Goal: Task Accomplishment & Management: Use online tool/utility

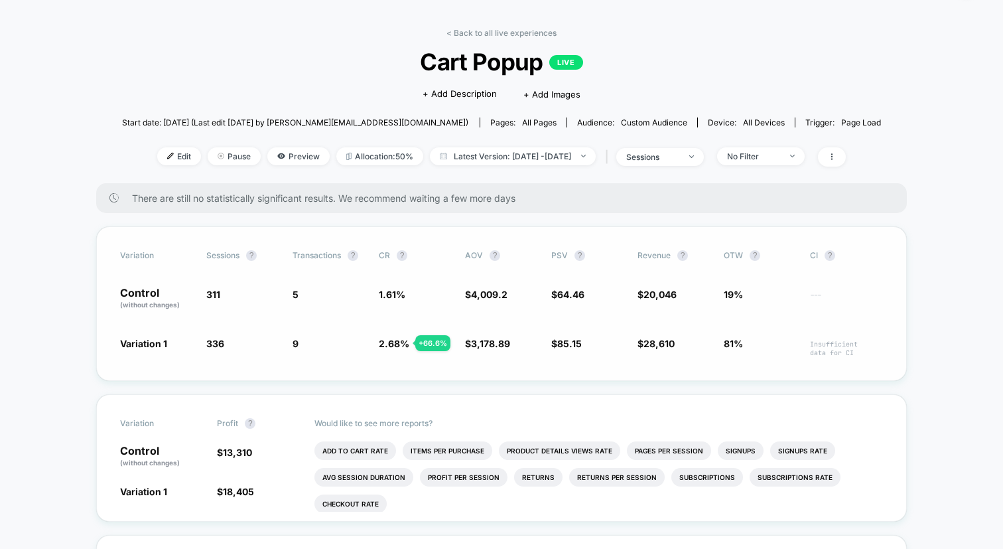
scroll to position [46, 0]
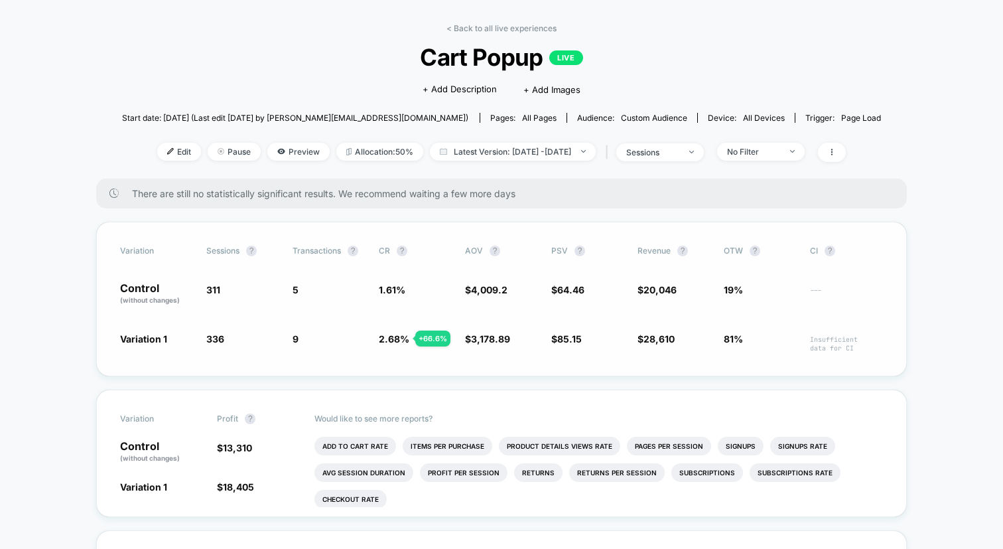
click at [157, 338] on span "Variation 1" at bounding box center [143, 338] width 47 height 11
click at [161, 145] on span "Edit" at bounding box center [179, 152] width 44 height 18
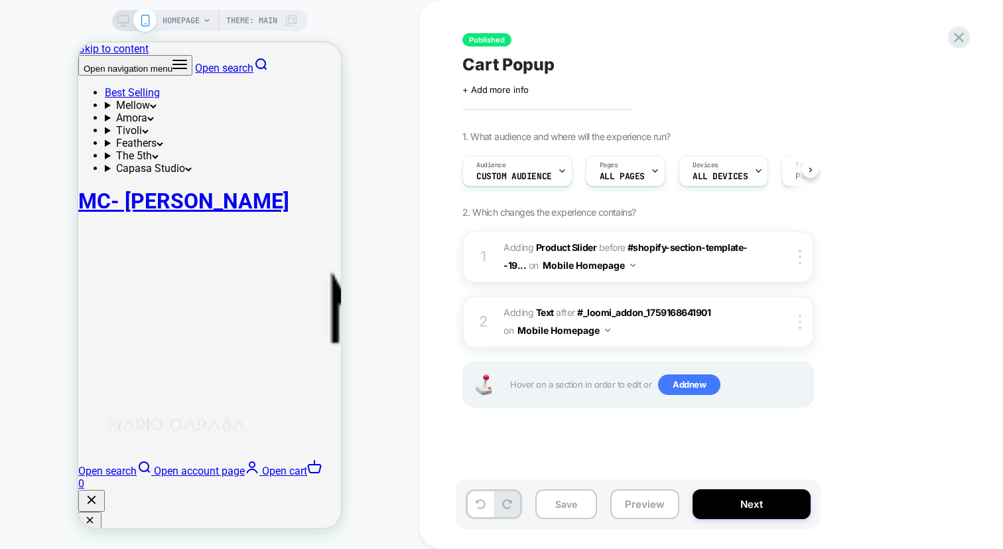
scroll to position [0, 1]
click at [544, 169] on div "Audience Custom Audience" at bounding box center [513, 171] width 102 height 30
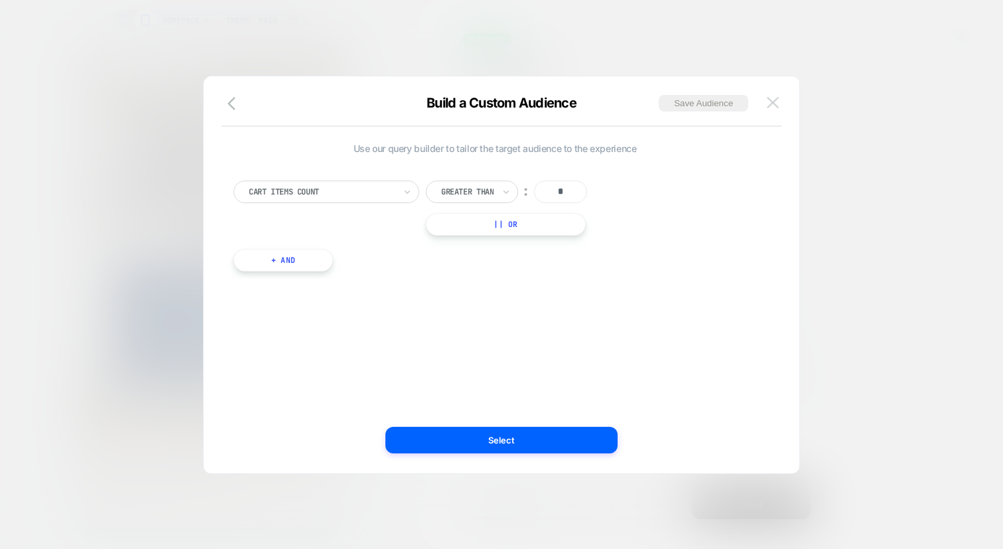
click at [771, 105] on img at bounding box center [773, 102] width 12 height 11
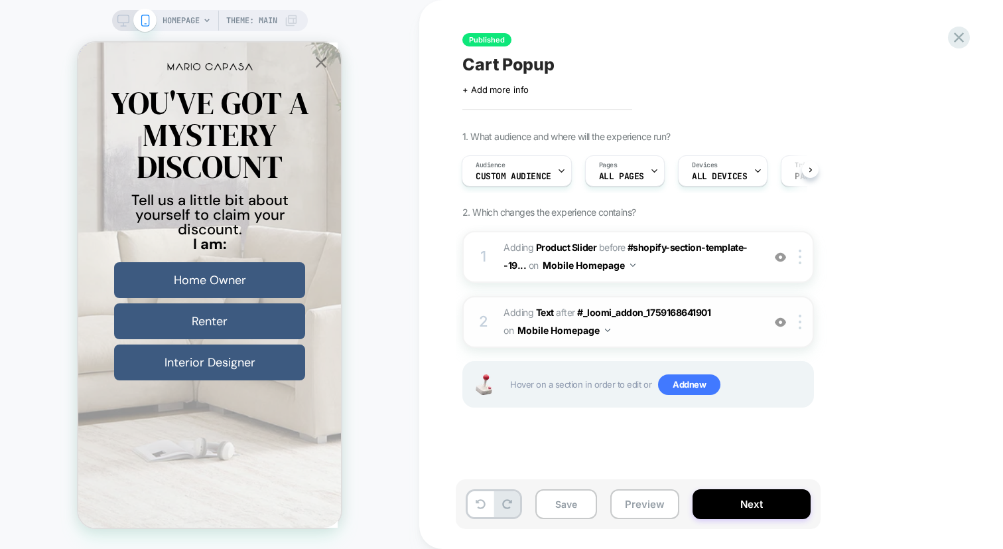
click at [684, 324] on span "#_loomi_addon_1759168766583 Adding Text AFTER #_loomi_addon_1759168641901 #_loo…" at bounding box center [630, 322] width 253 height 36
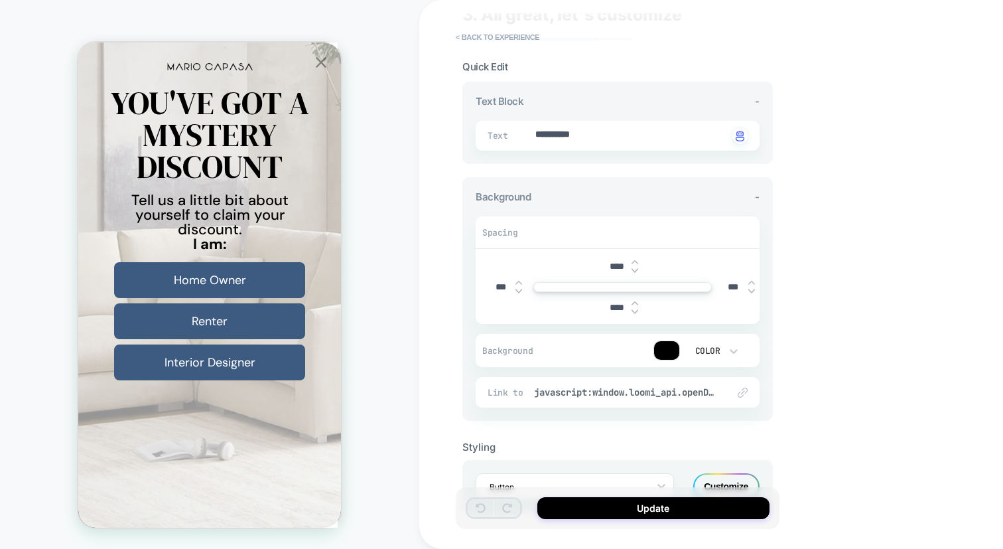
scroll to position [0, 0]
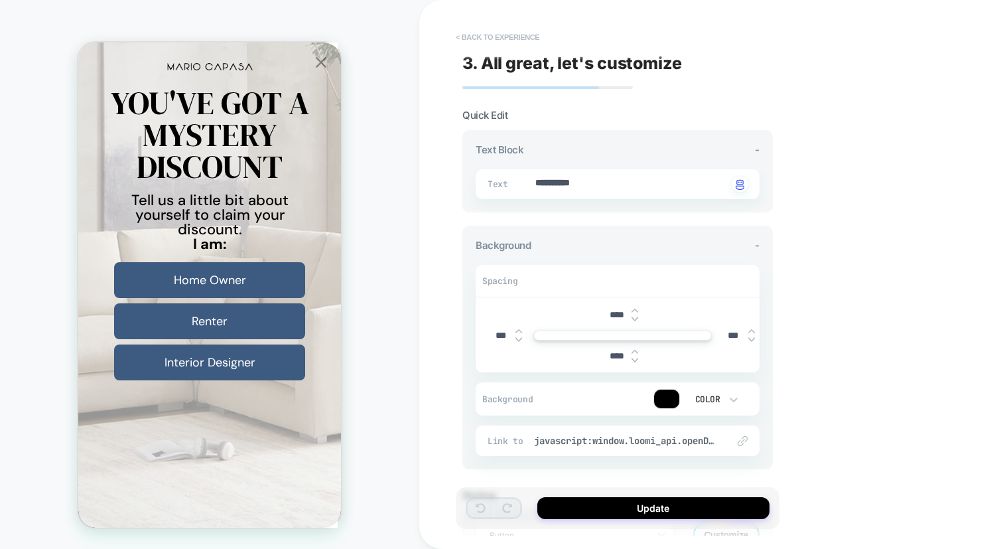
click at [469, 37] on button "< Back to experience" at bounding box center [497, 37] width 97 height 21
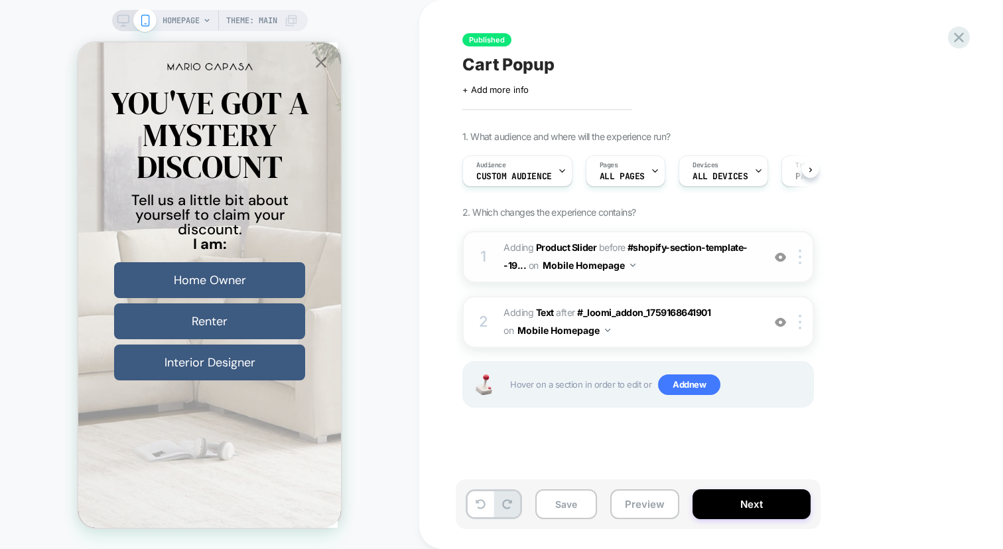
scroll to position [0, 1]
click at [607, 246] on span "BEFORE" at bounding box center [612, 246] width 27 height 11
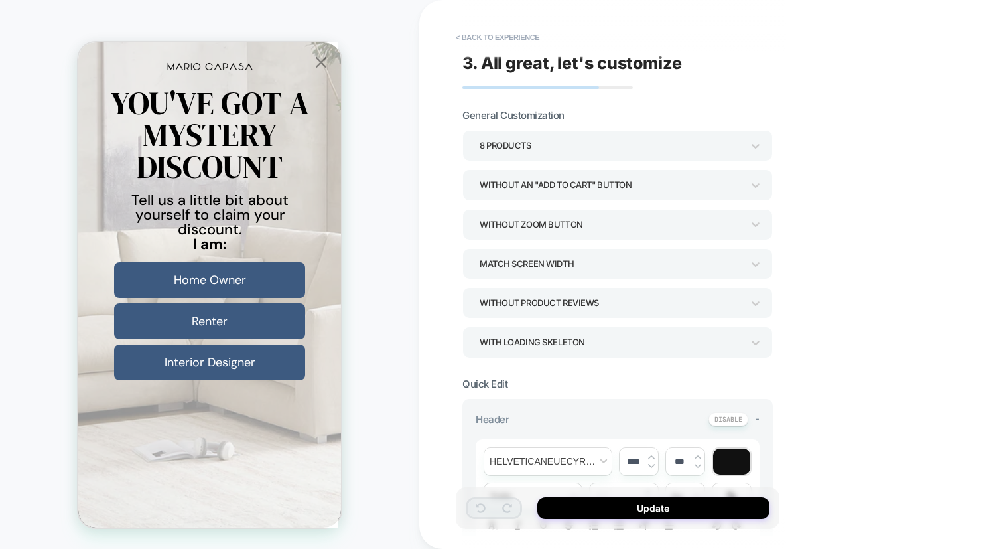
scroll to position [242, 0]
click at [553, 139] on div "8 Products" at bounding box center [611, 146] width 263 height 18
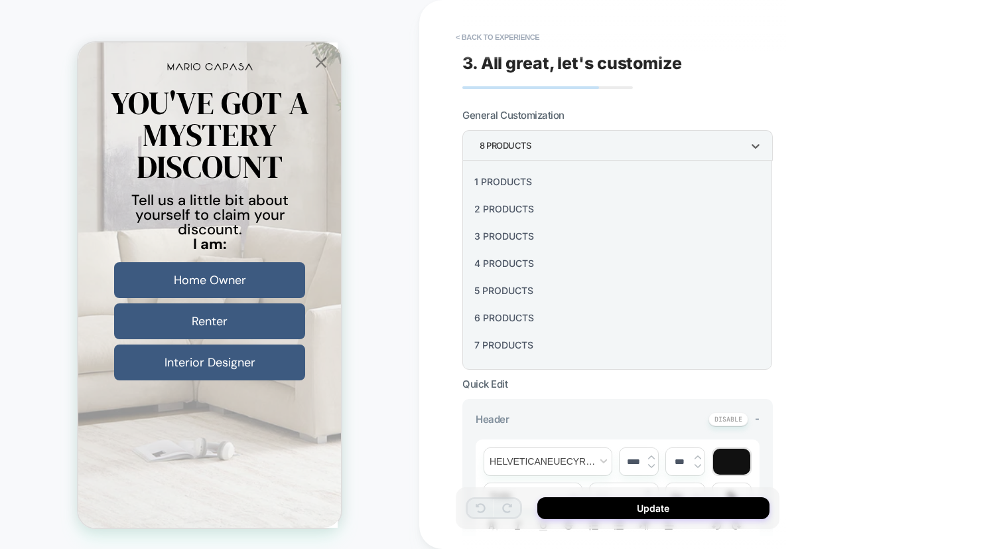
click at [583, 109] on div at bounding box center [501, 274] width 1003 height 549
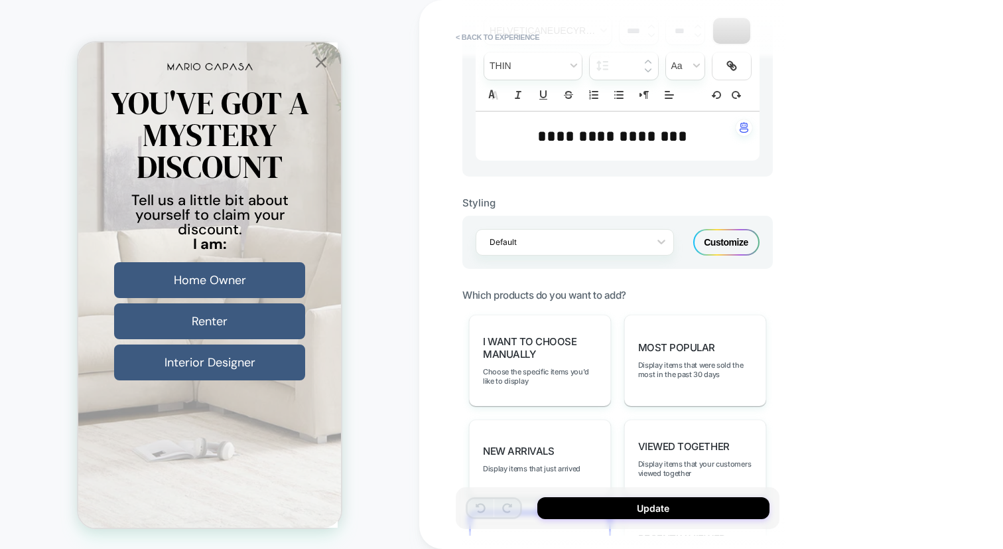
scroll to position [298, 0]
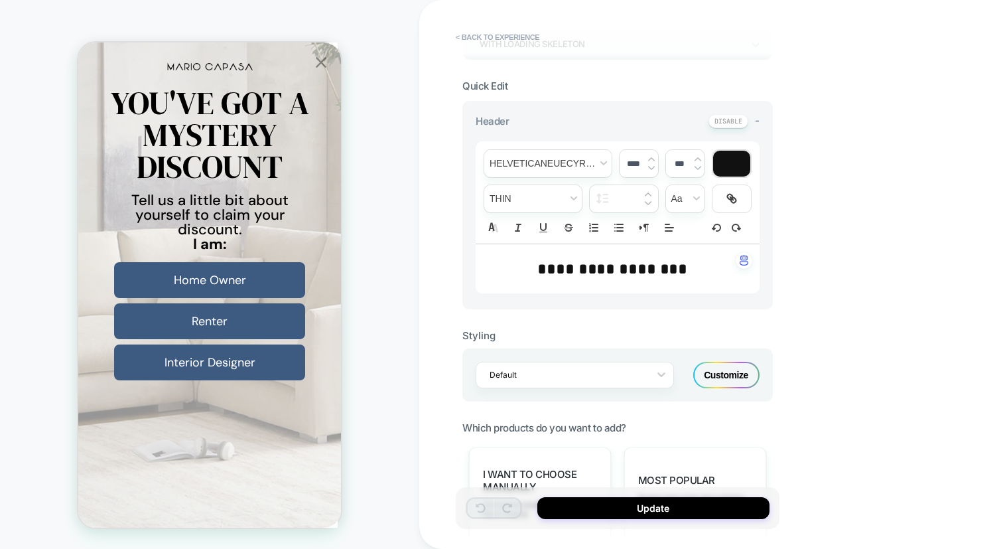
click at [320, 63] on icon "Close popup" at bounding box center [321, 62] width 11 height 11
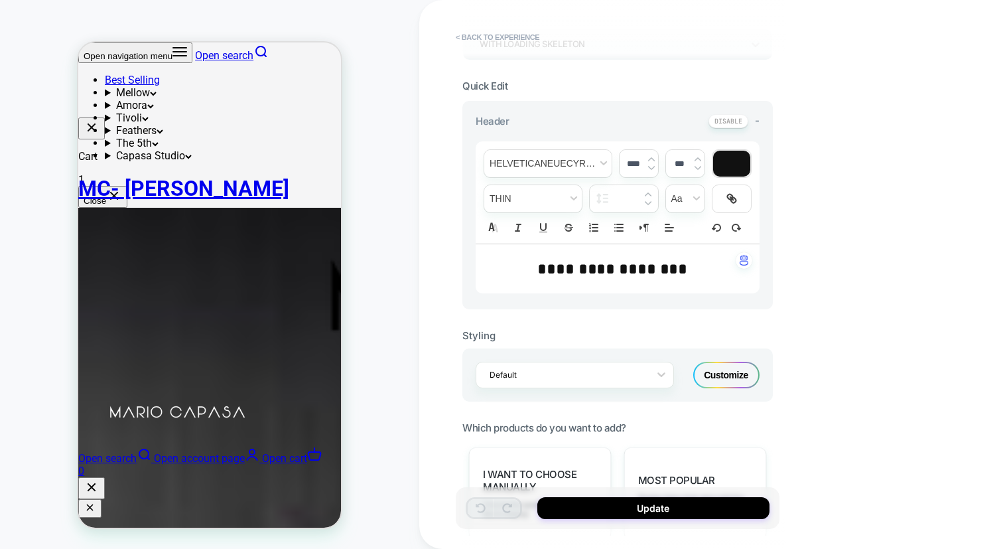
scroll to position [639, 0]
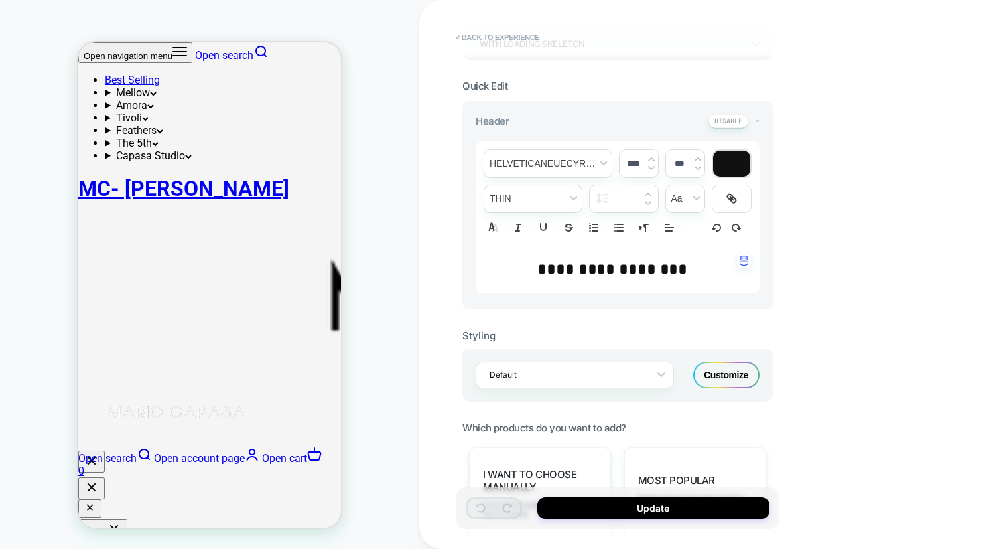
scroll to position [415, 0]
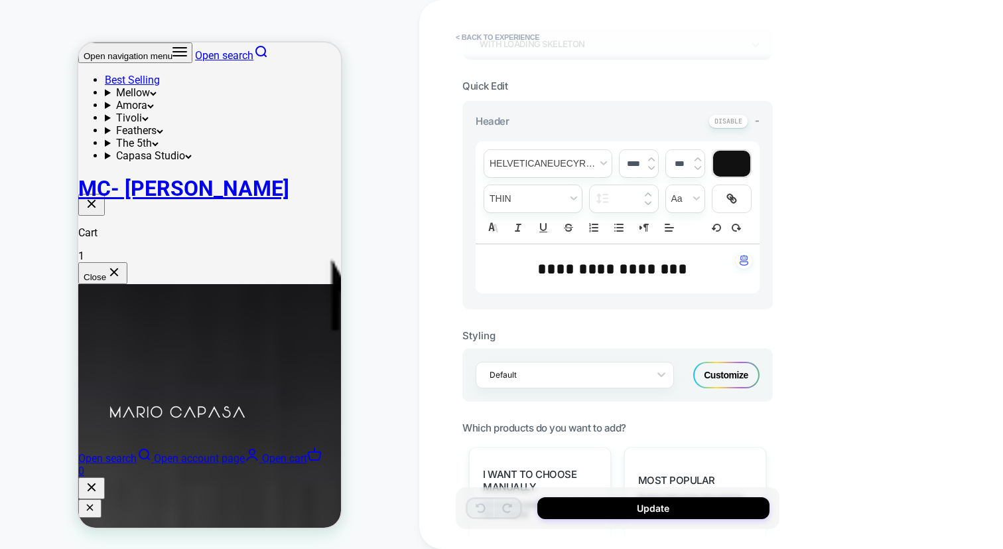
scroll to position [736, 0]
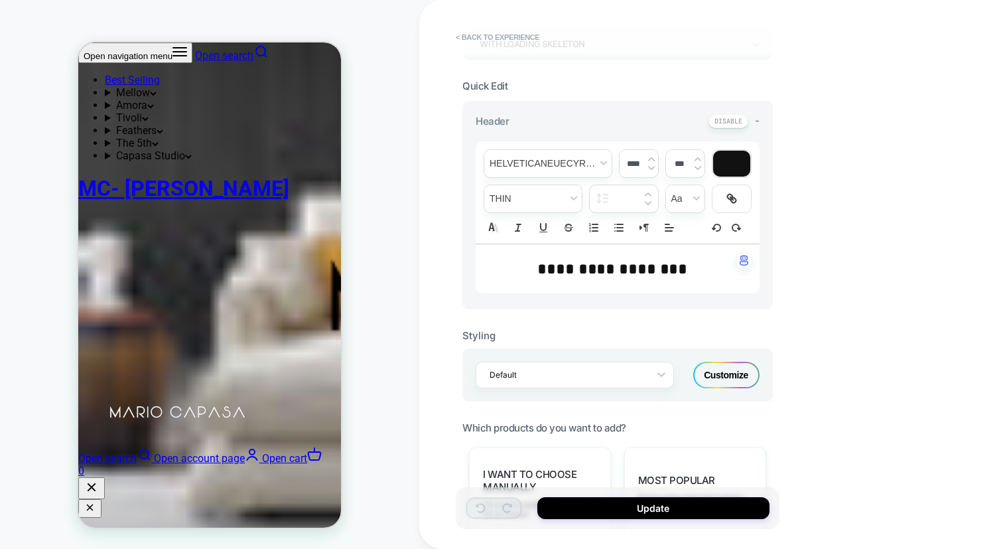
scroll to position [1104, 0]
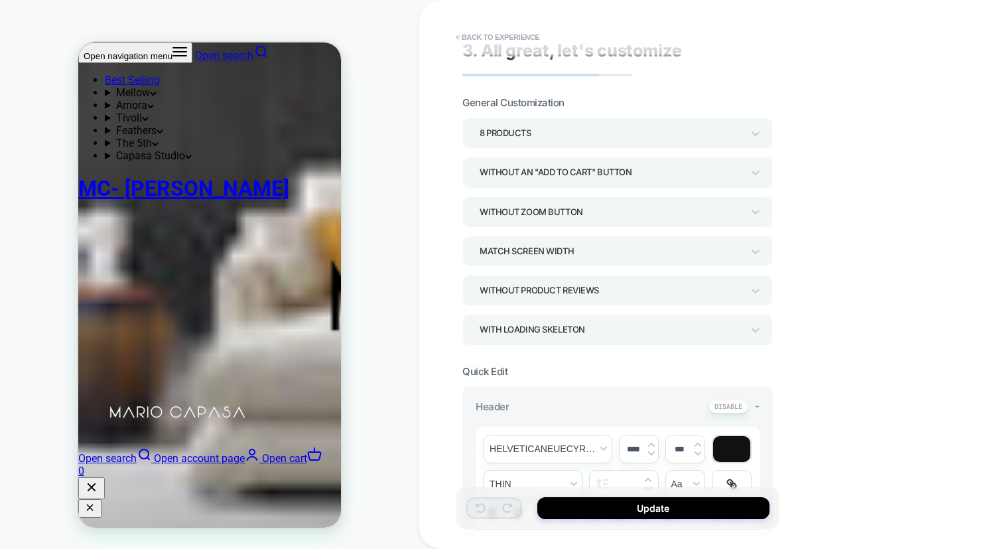
scroll to position [0, 0]
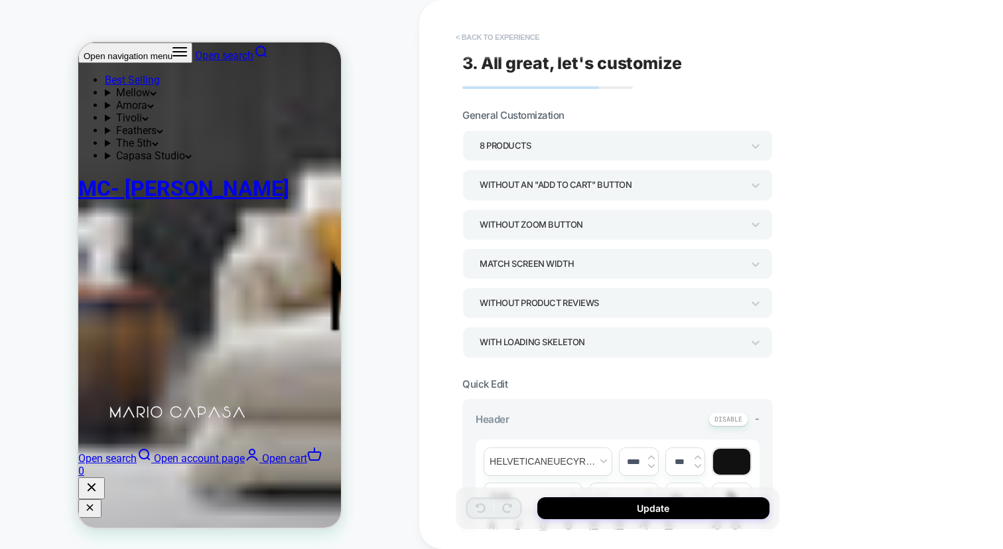
click at [476, 29] on button "< Back to experience" at bounding box center [497, 37] width 97 height 21
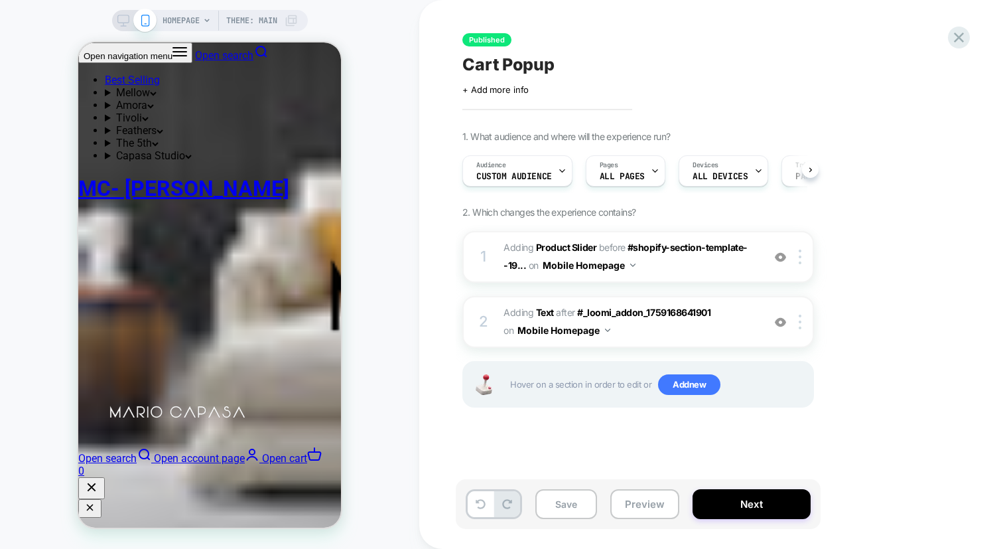
scroll to position [0, 1]
click at [646, 502] on button "Preview" at bounding box center [644, 504] width 69 height 30
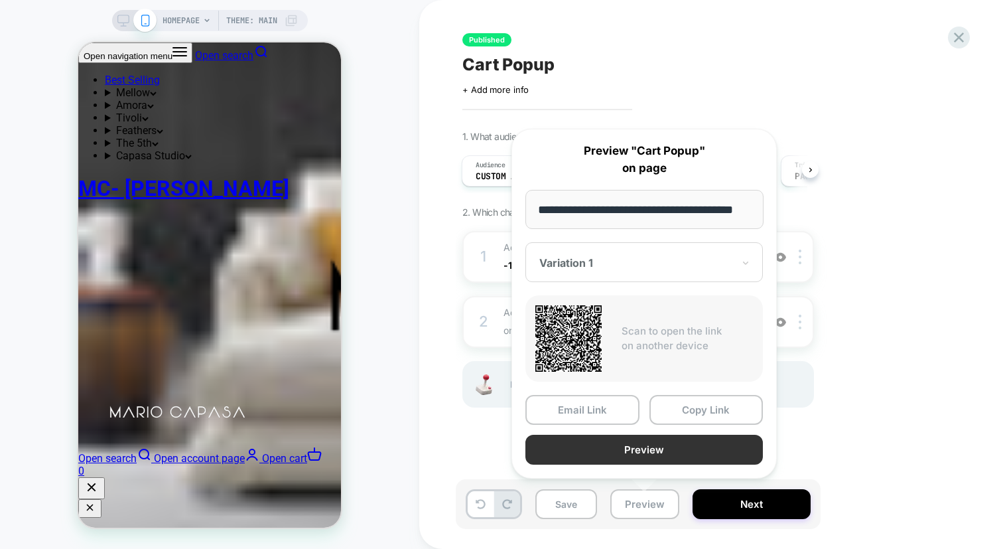
scroll to position [0, 0]
click at [636, 449] on button "Preview" at bounding box center [643, 450] width 237 height 30
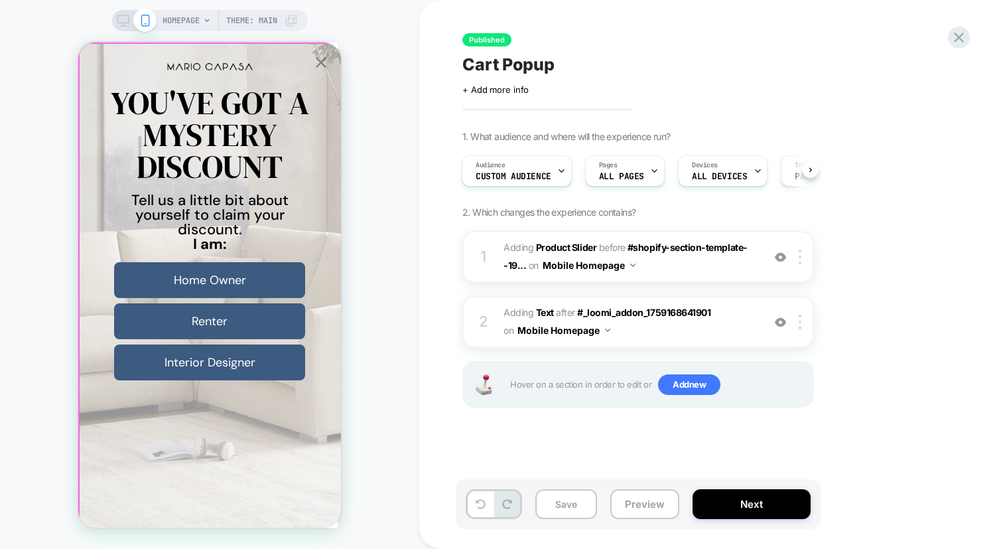
click at [317, 61] on icon "Close popup" at bounding box center [321, 62] width 19 height 19
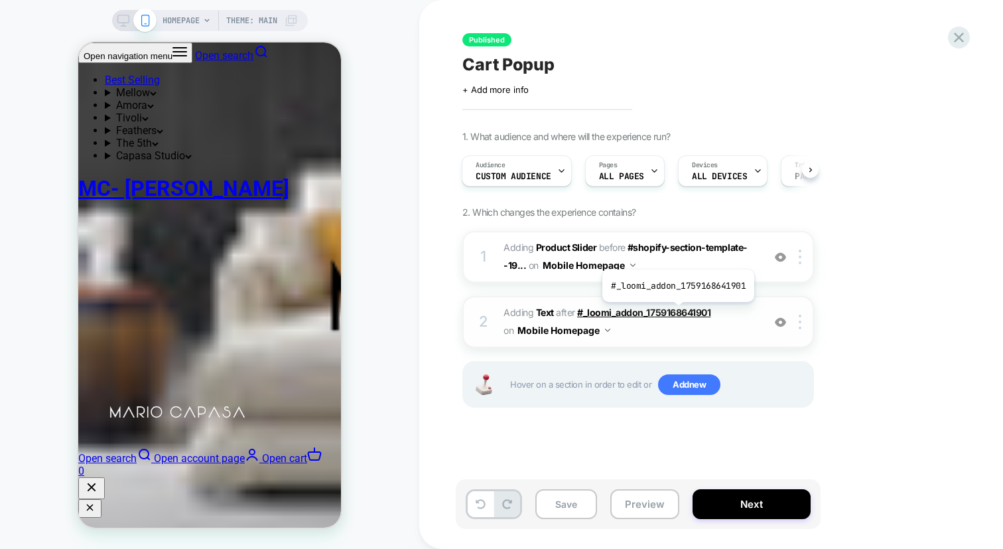
click at [677, 312] on span "#_loomi_addon_1759168641901" at bounding box center [643, 311] width 133 height 11
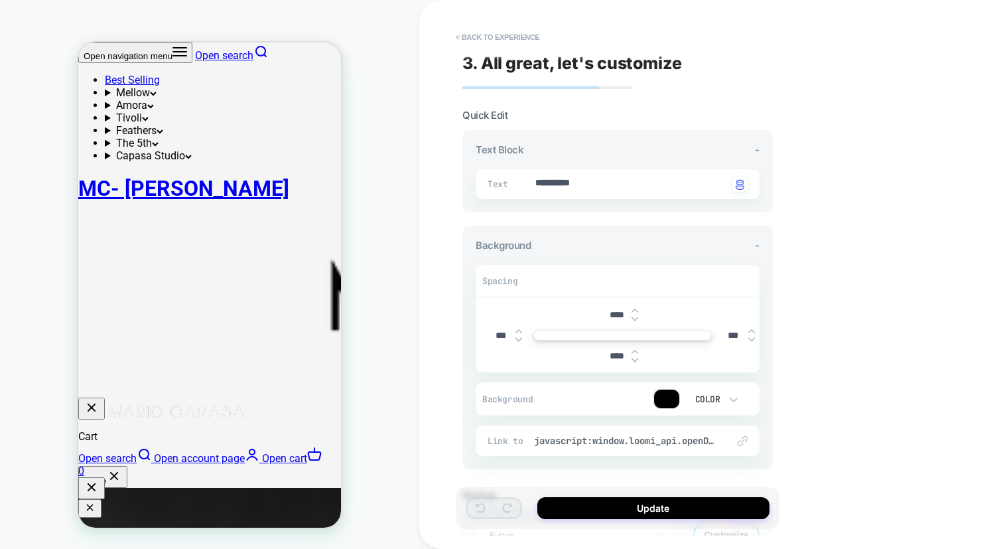
scroll to position [417, 0]
click at [577, 183] on textarea "**********" at bounding box center [630, 183] width 193 height 15
click at [480, 35] on button "< Back to experience" at bounding box center [497, 37] width 97 height 21
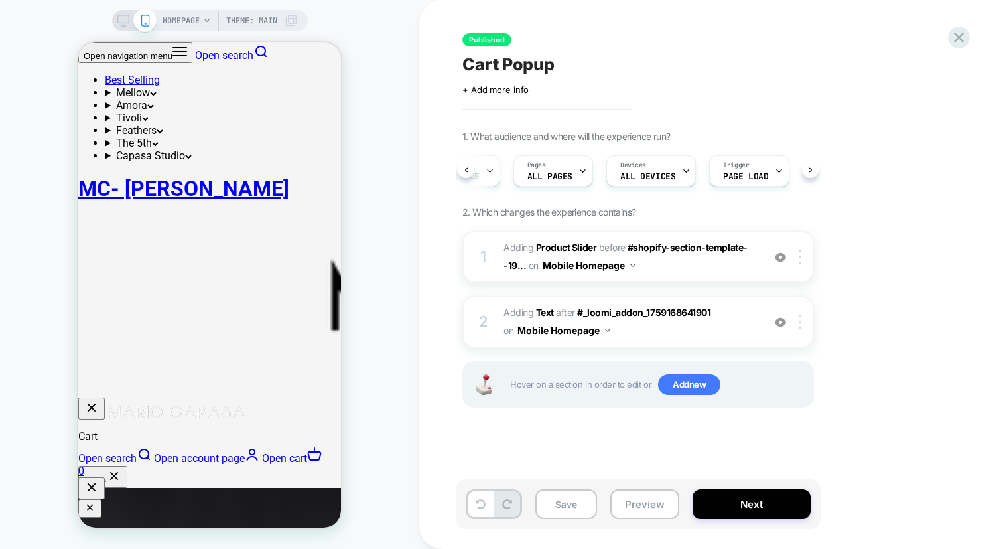
scroll to position [0, 83]
click at [125, 19] on icon at bounding box center [123, 21] width 12 height 12
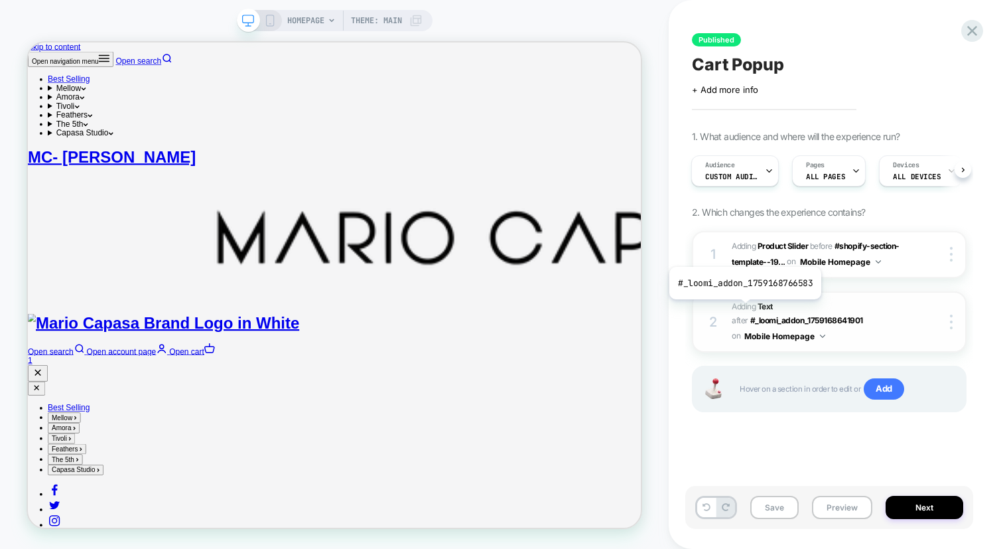
click at [744, 309] on span "Adding Text" at bounding box center [752, 306] width 41 height 10
click at [803, 304] on span "#_loomi_addon_1759168766583 Adding Text AFTER #_loomi_addon_1759168641901 #_loo…" at bounding box center [818, 321] width 172 height 45
click at [271, 18] on icon at bounding box center [270, 21] width 12 height 12
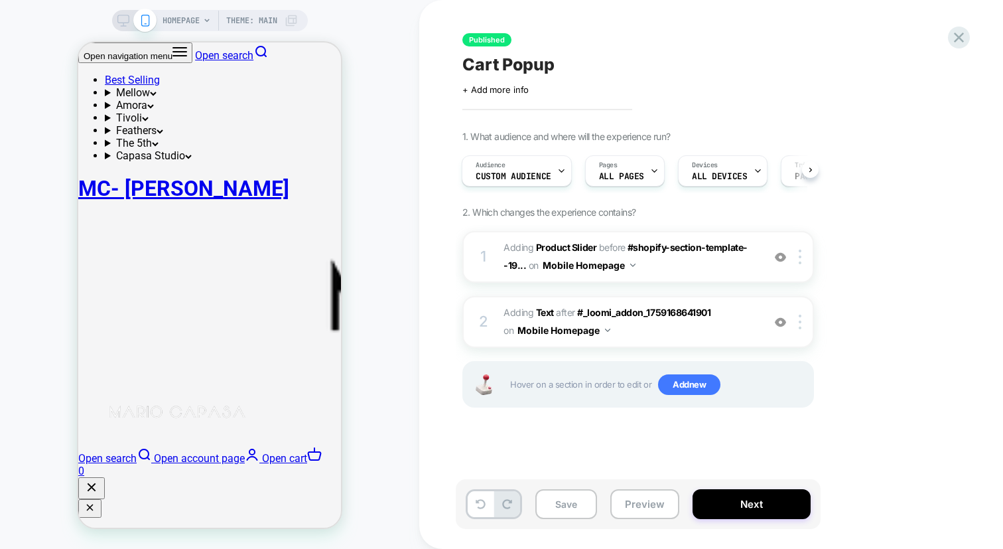
scroll to position [275, 0]
click at [704, 273] on span "#_loomi_addon_1759168641901 Adding Product Slider BEFORE #shopify-section-templ…" at bounding box center [630, 257] width 253 height 36
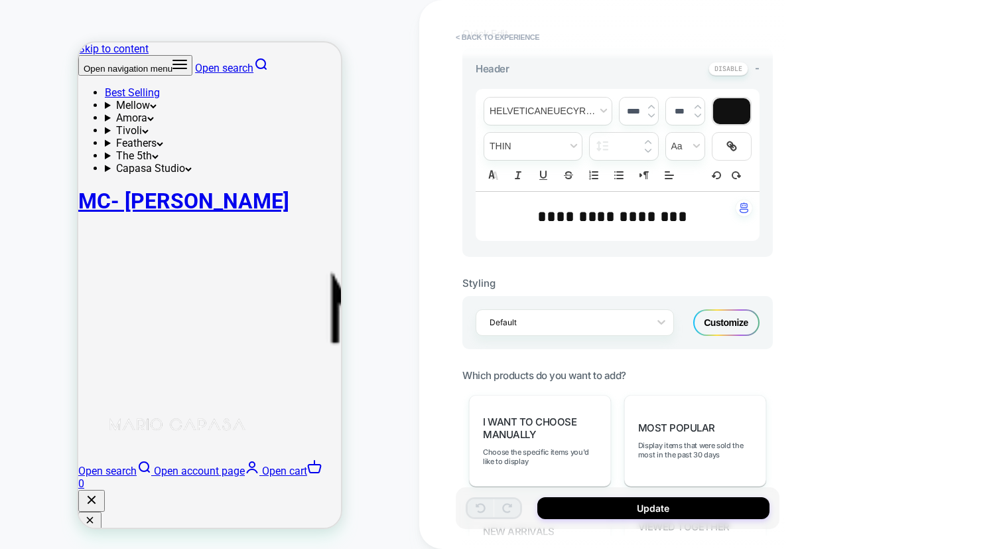
scroll to position [0, 0]
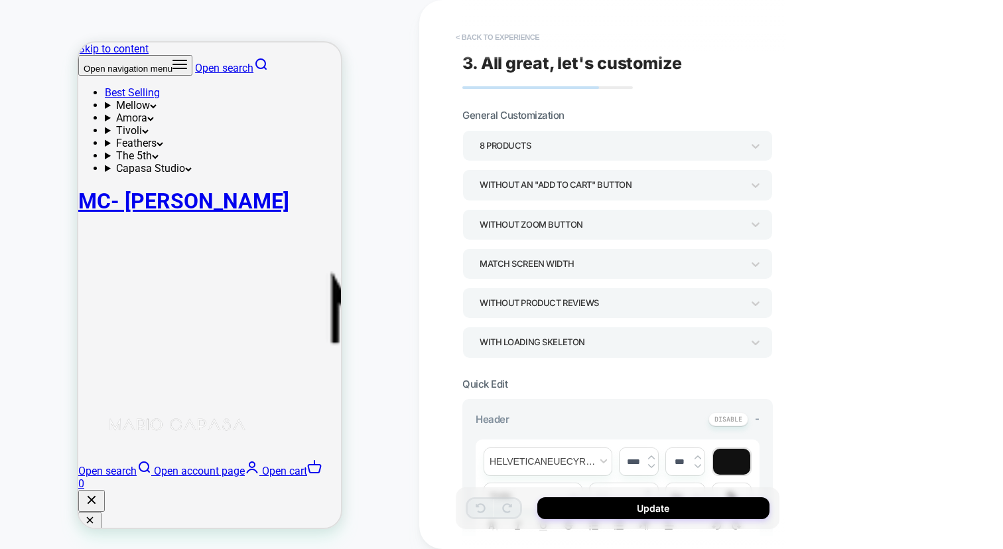
click at [484, 40] on button "< Back to experience" at bounding box center [497, 37] width 97 height 21
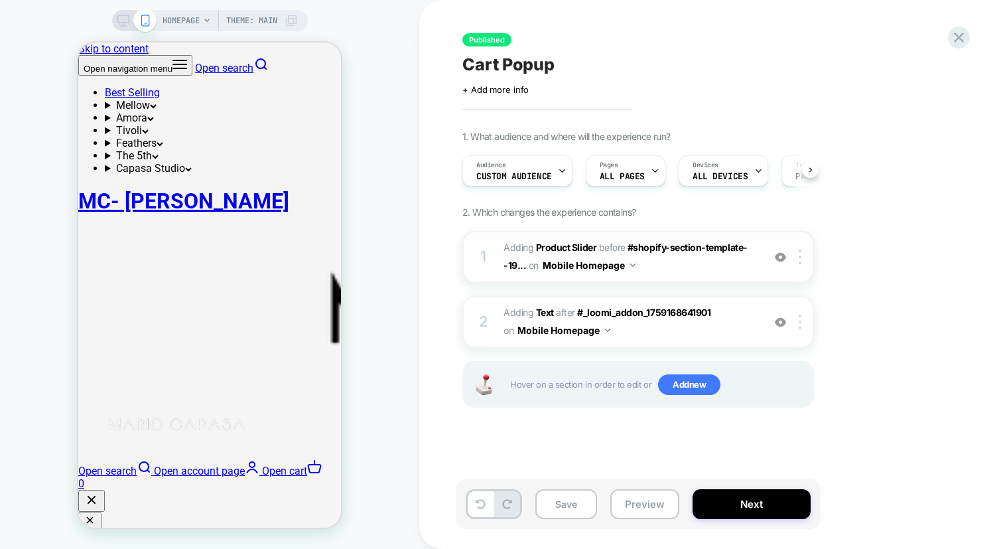
scroll to position [0, 1]
click at [709, 331] on span "#_loomi_addon_1759168766583 Adding Text AFTER #_loomi_addon_1759168641901 #_loo…" at bounding box center [630, 322] width 253 height 36
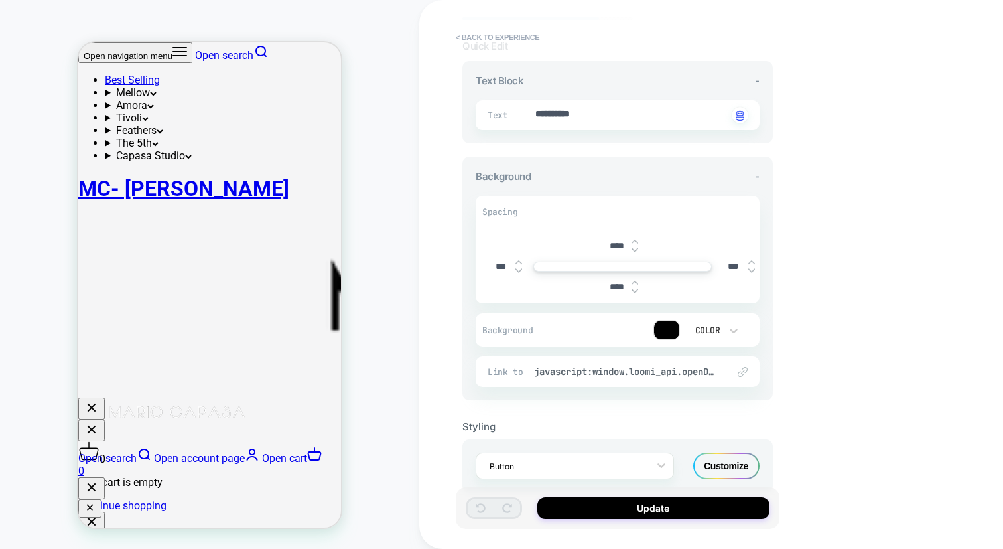
scroll to position [72, 0]
click at [628, 372] on span "javascript:window.loomi_api.openDrawer()" at bounding box center [624, 368] width 180 height 12
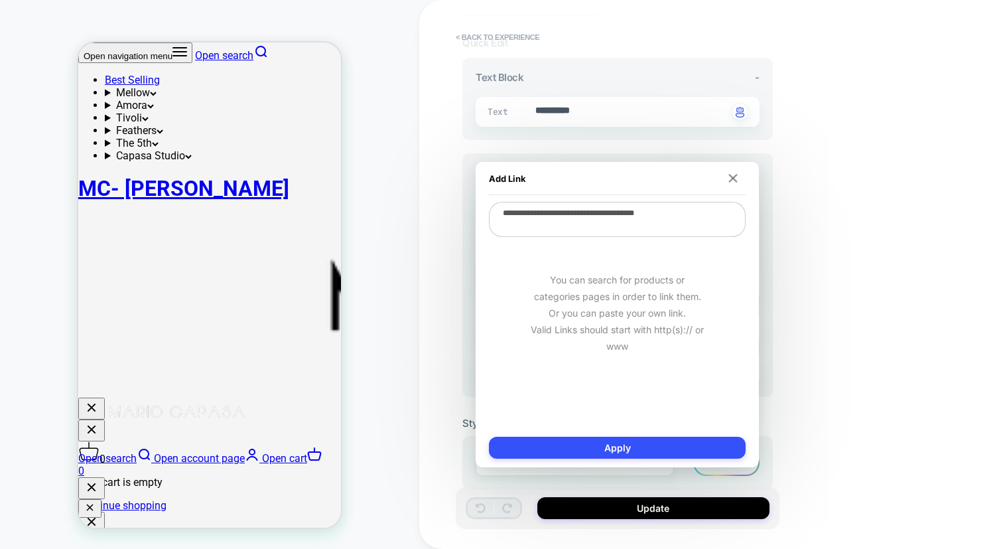
click at [808, 306] on div "**********" at bounding box center [711, 274] width 584 height 549
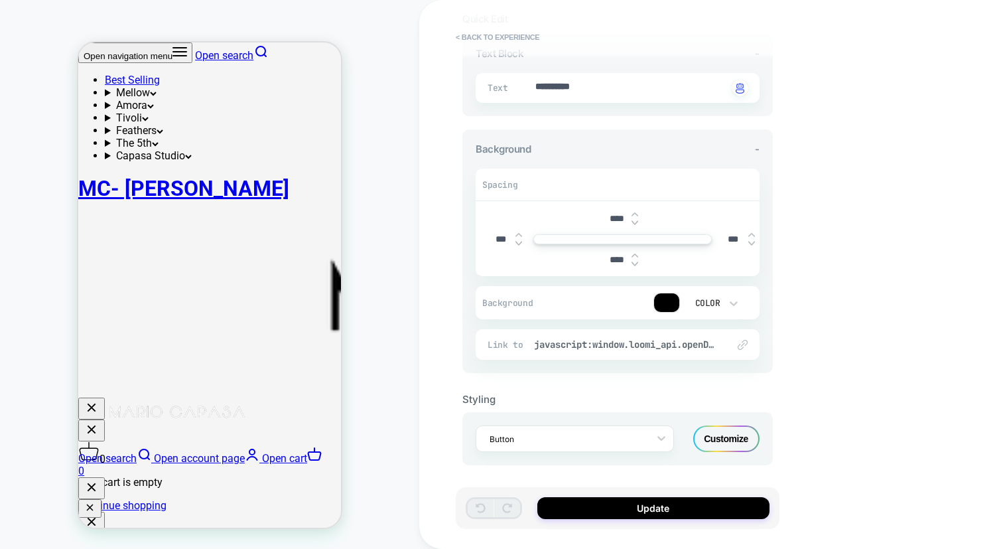
scroll to position [0, 0]
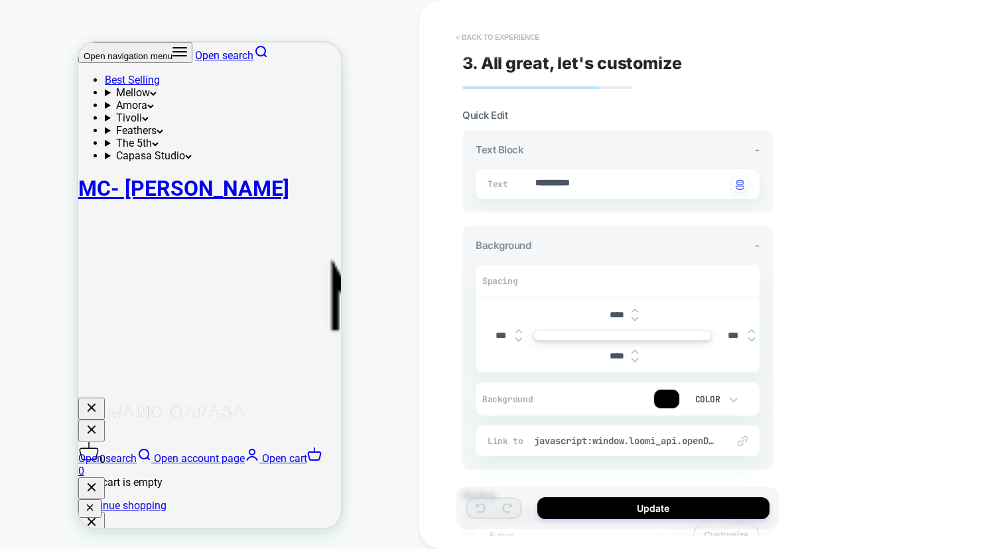
click at [509, 36] on button "< Back to experience" at bounding box center [497, 37] width 97 height 21
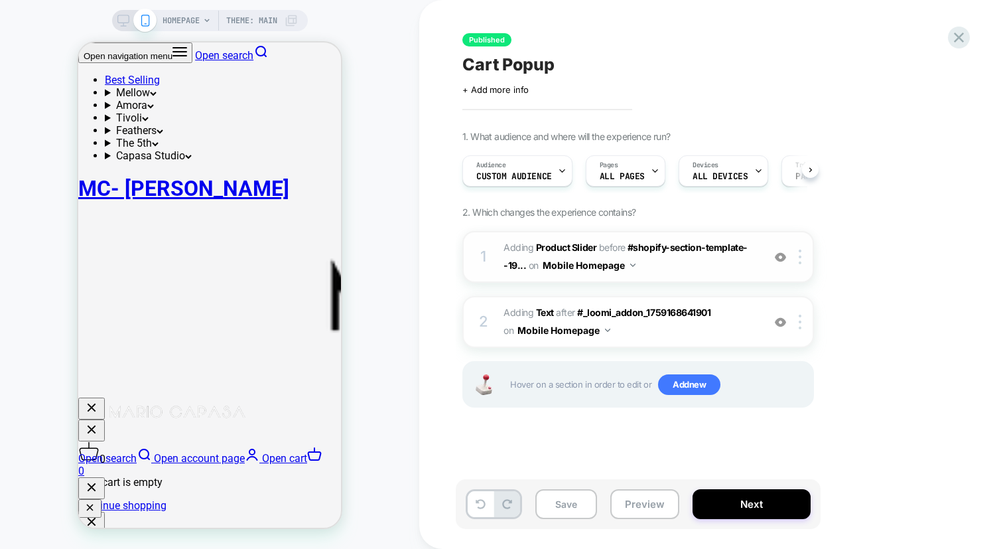
click at [720, 257] on span "#_loomi_addon_1759168641901 Adding Product Slider BEFORE #shopify-section-templ…" at bounding box center [630, 257] width 253 height 36
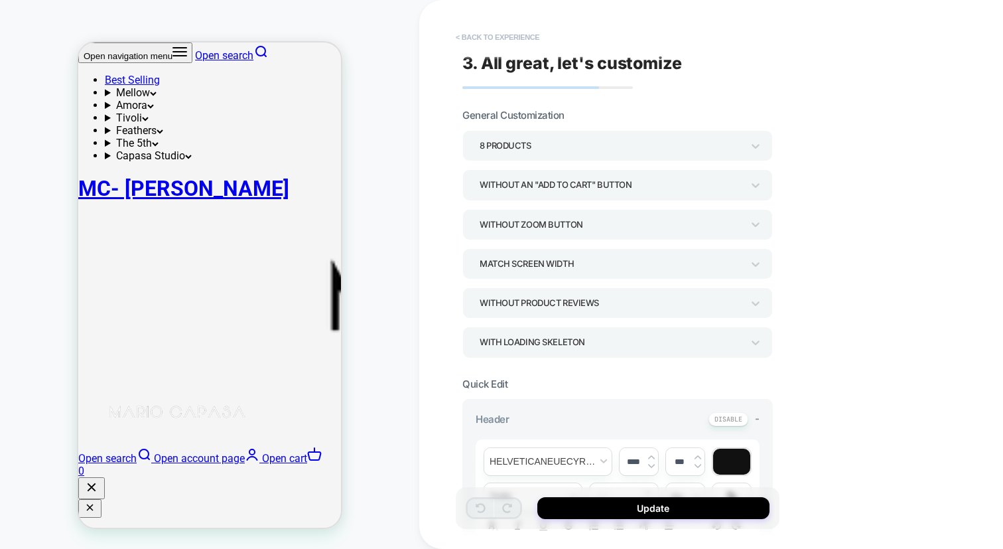
click at [470, 42] on button "< Back to experience" at bounding box center [497, 37] width 97 height 21
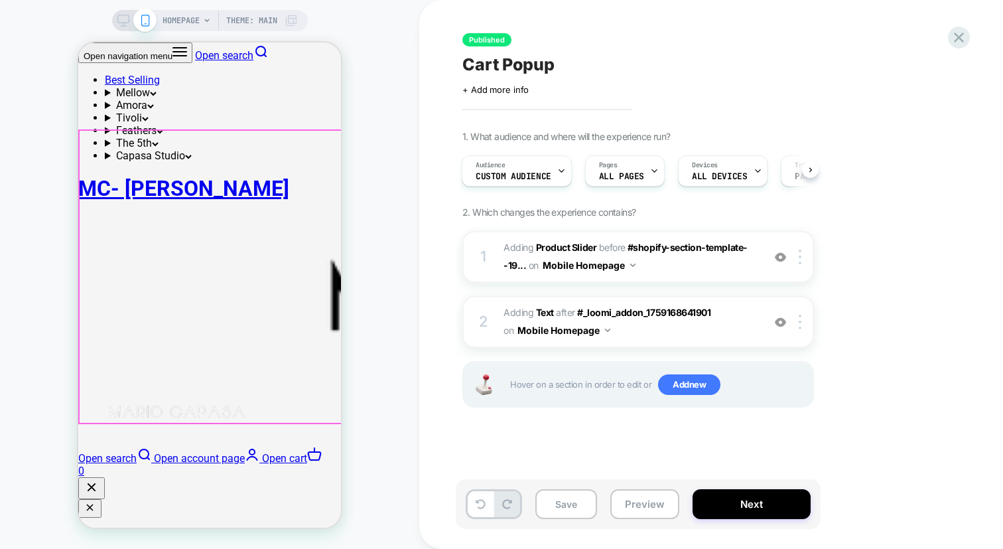
scroll to position [280, 0]
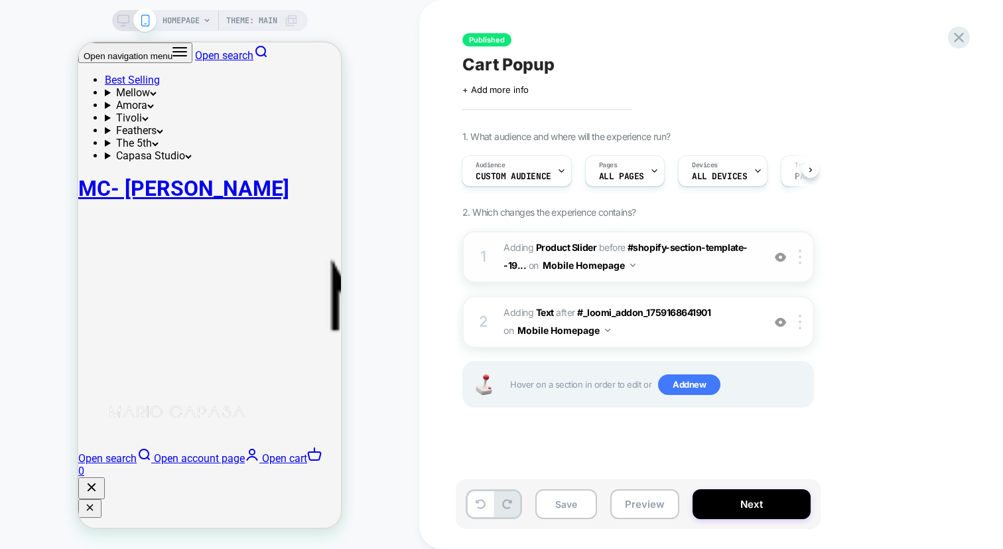
click at [650, 268] on span "#_loomi_addon_1759168641901 Adding Product Slider BEFORE #shopify-section-templ…" at bounding box center [630, 257] width 253 height 36
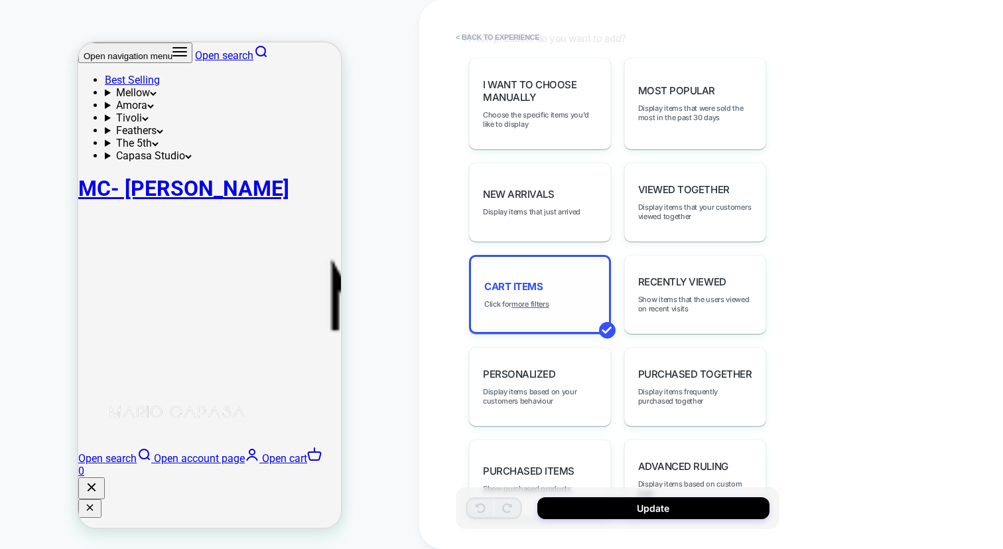
scroll to position [626, 0]
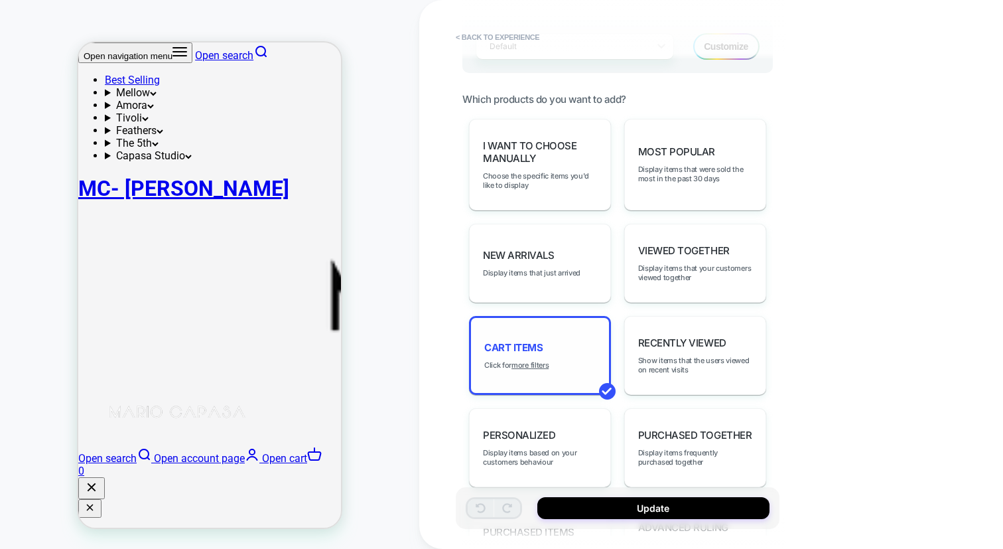
click at [573, 326] on div "Cart Items Click for more filters" at bounding box center [540, 355] width 142 height 79
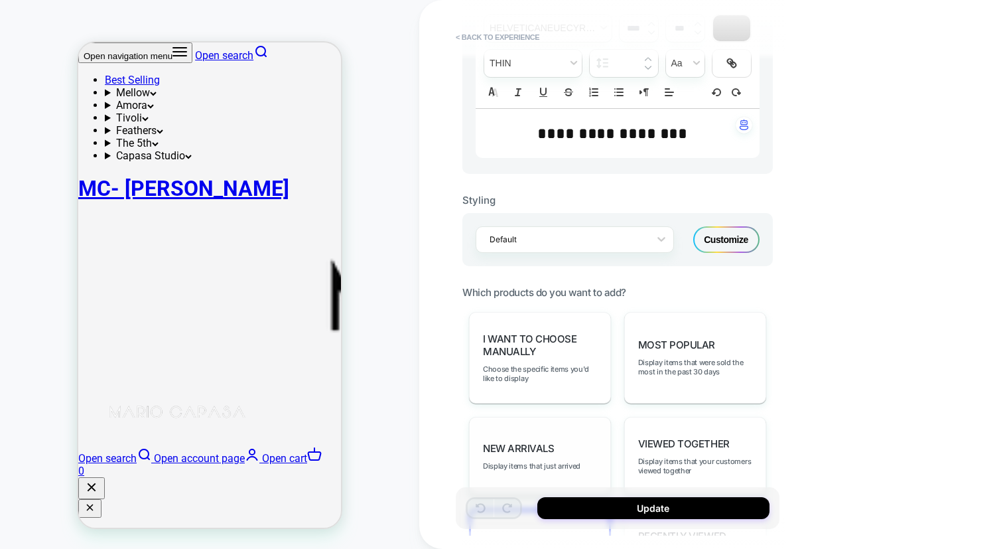
scroll to position [0, 0]
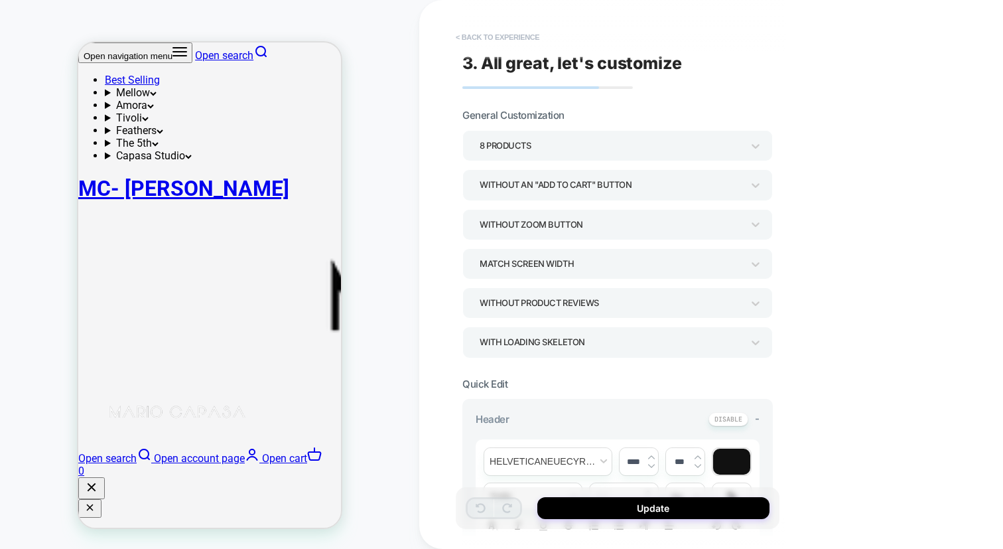
click at [501, 33] on button "< Back to experience" at bounding box center [497, 37] width 97 height 21
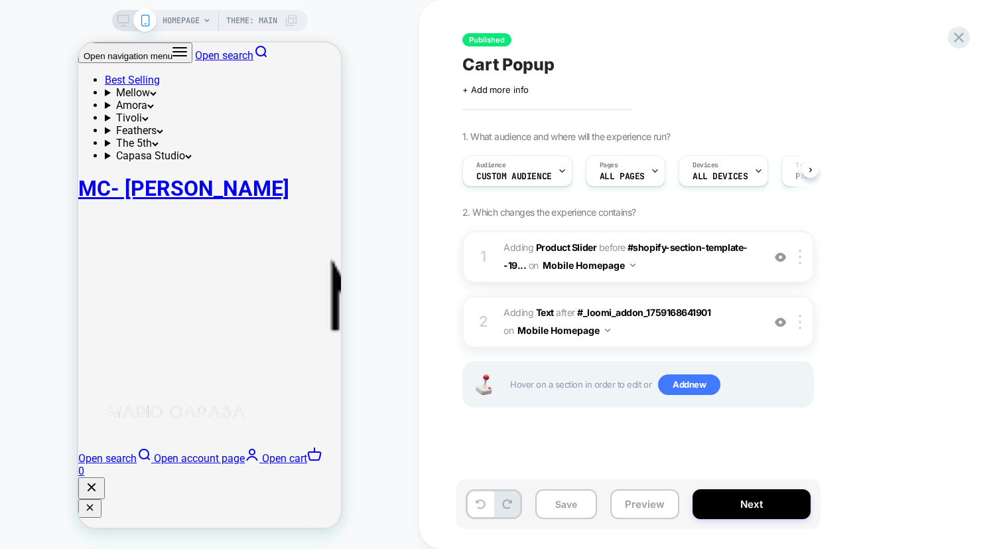
scroll to position [0, 1]
click at [653, 334] on span "#_loomi_addon_1759168766583 Adding Text AFTER #_loomi_addon_1759168641901 #_loo…" at bounding box center [630, 322] width 253 height 36
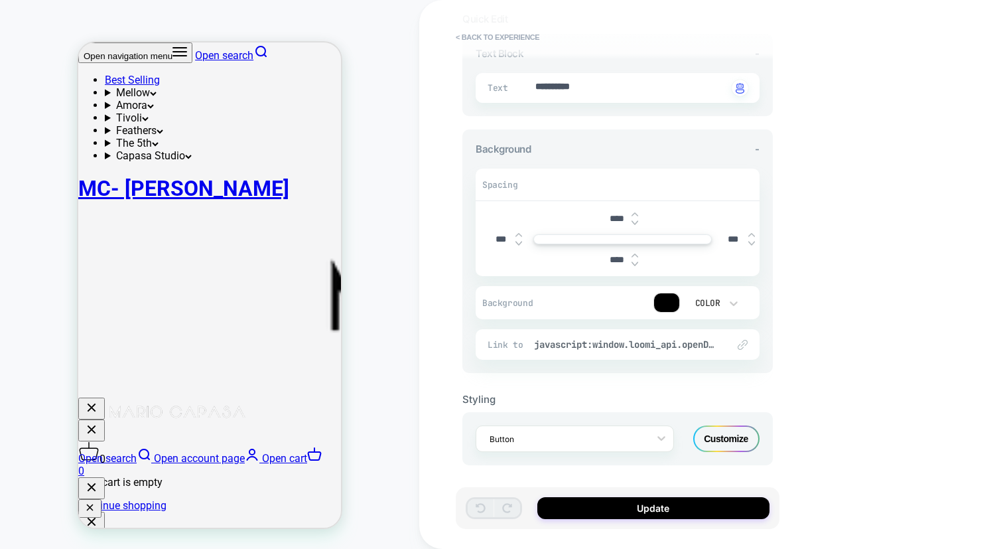
scroll to position [0, 0]
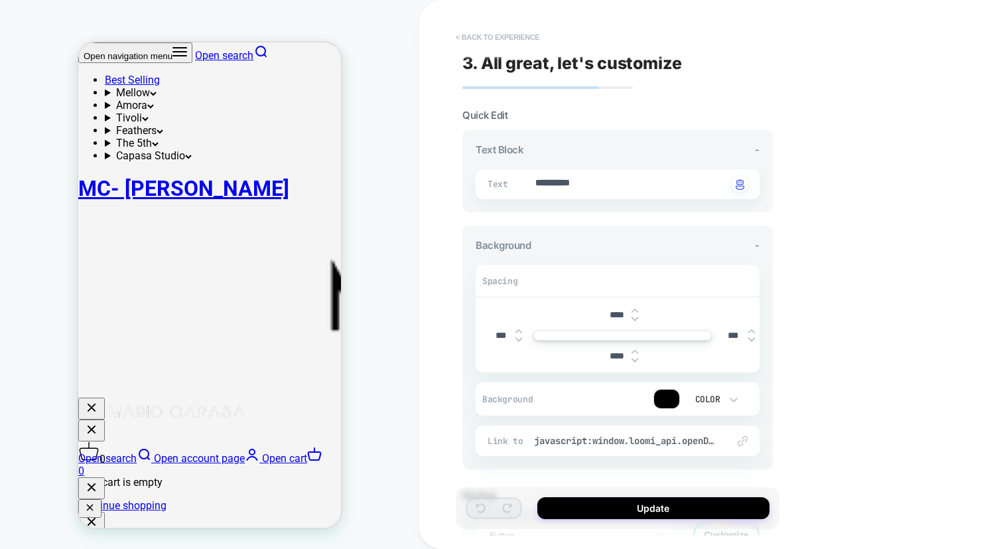
click at [490, 40] on button "< Back to experience" at bounding box center [497, 37] width 97 height 21
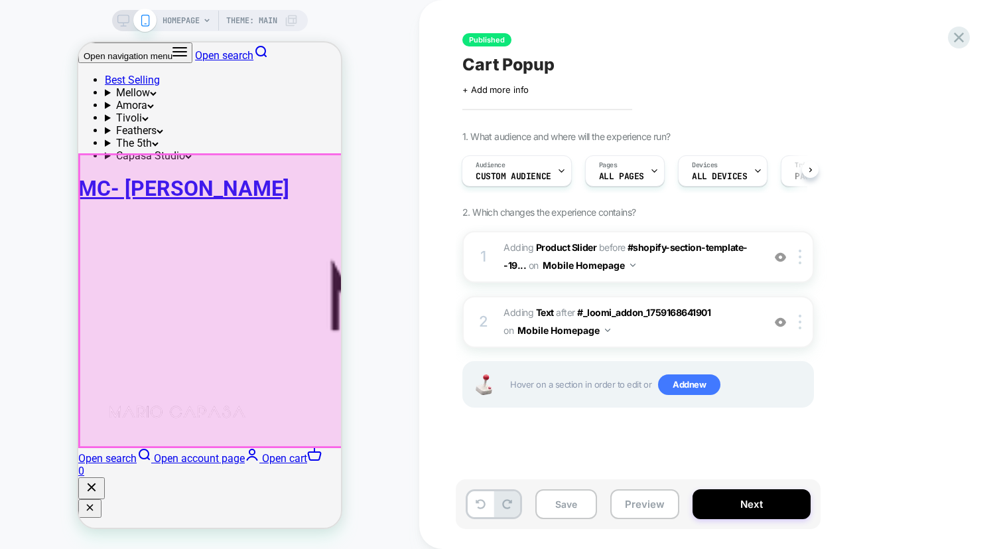
scroll to position [256, 0]
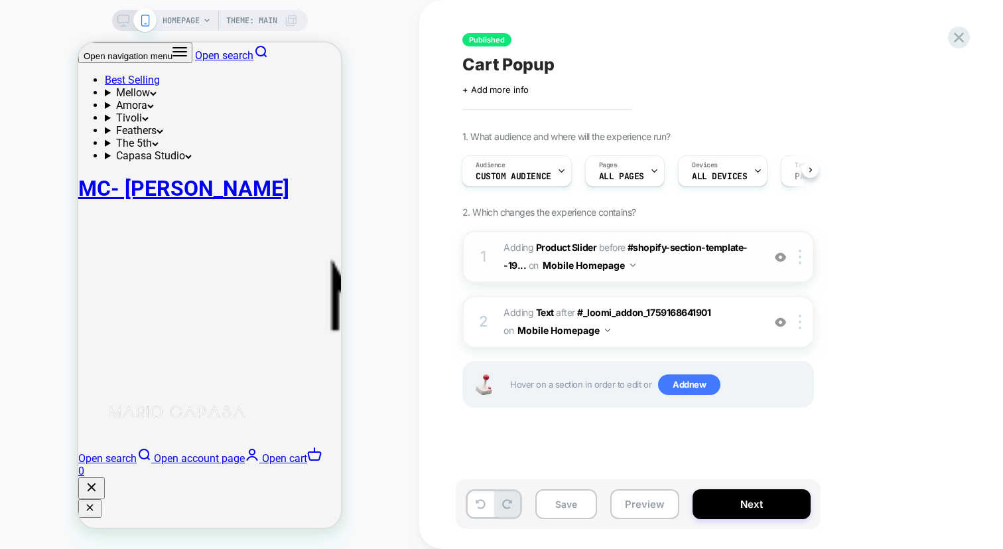
click at [703, 265] on span "#_loomi_addon_1759168641901 Adding Product Slider BEFORE #shopify-section-templ…" at bounding box center [630, 257] width 253 height 36
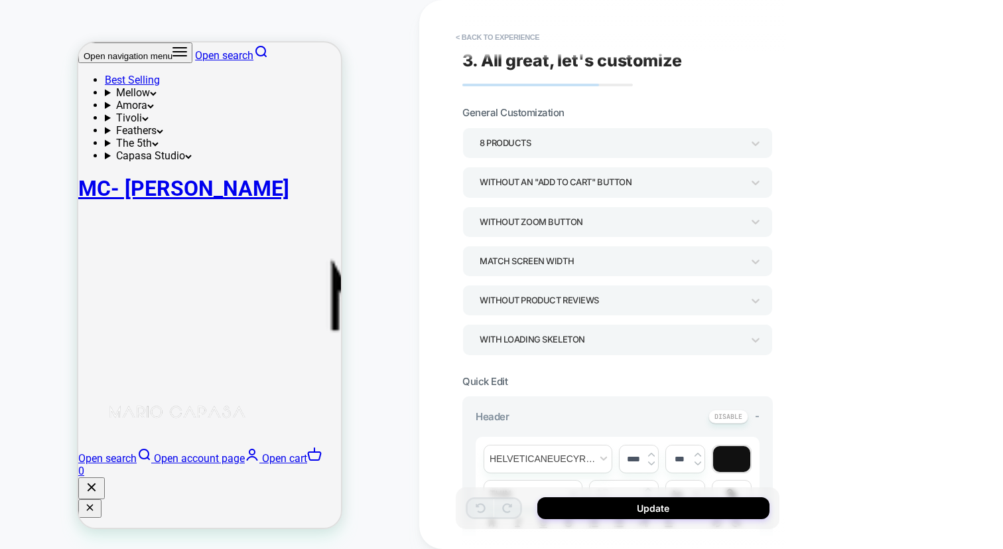
scroll to position [0, 0]
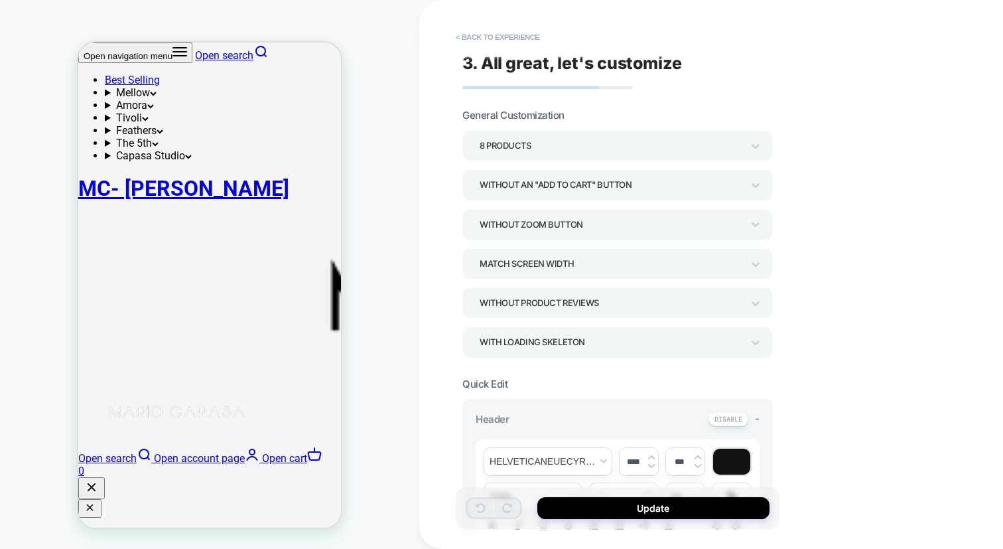
click at [665, 153] on div "8 Products" at bounding box center [611, 146] width 263 height 18
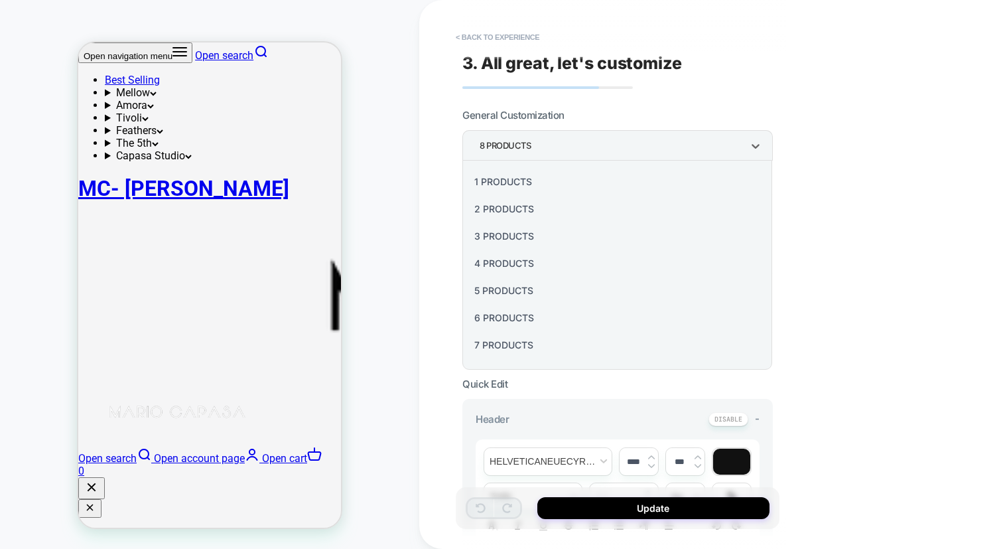
click at [666, 147] on div at bounding box center [501, 274] width 1003 height 549
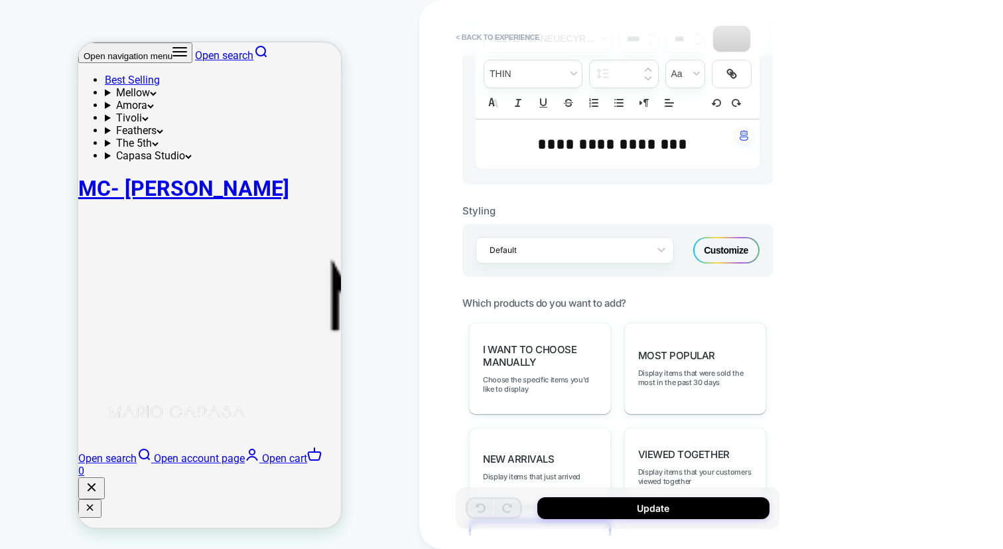
scroll to position [422, 0]
click at [725, 245] on div "Customize" at bounding box center [726, 250] width 66 height 27
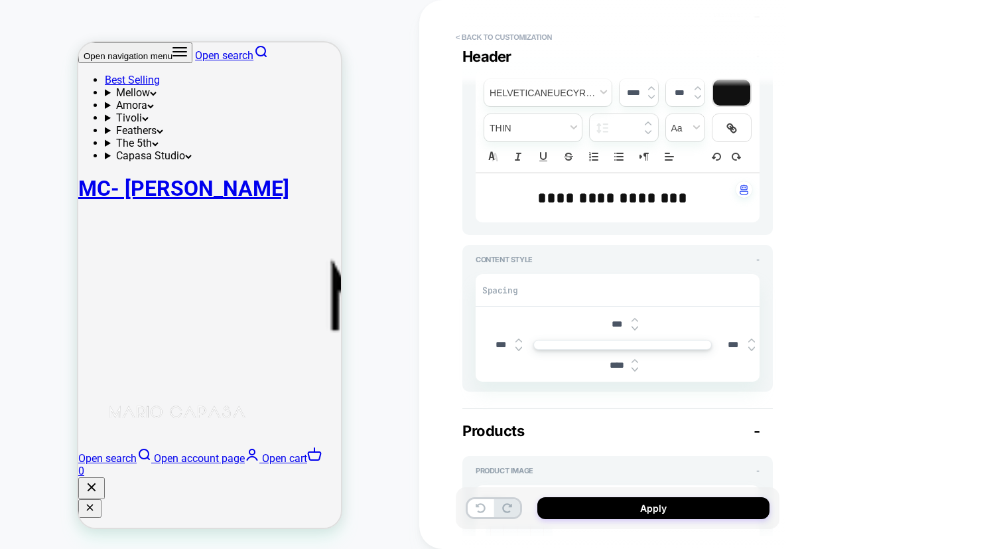
scroll to position [0, 0]
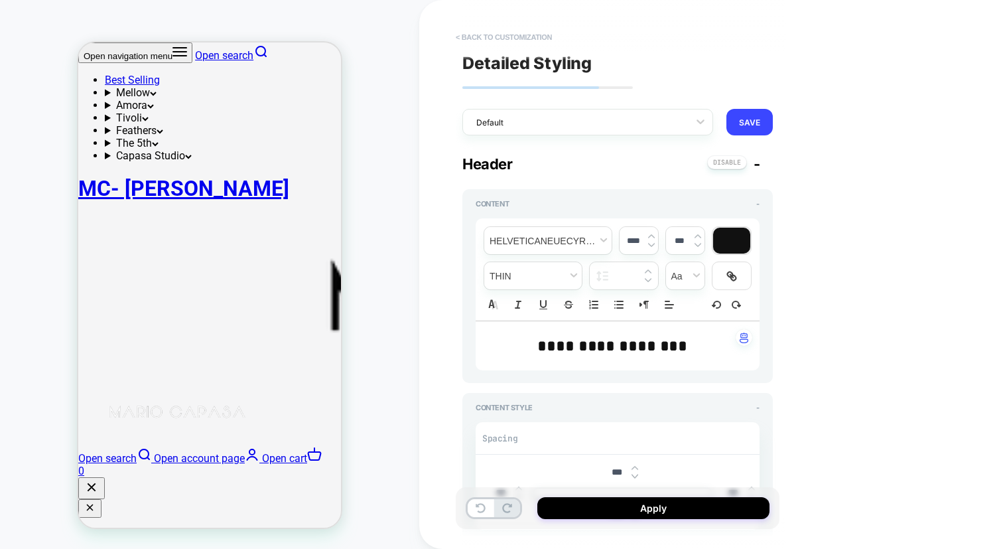
click at [479, 41] on button "< Back to customization" at bounding box center [503, 37] width 109 height 21
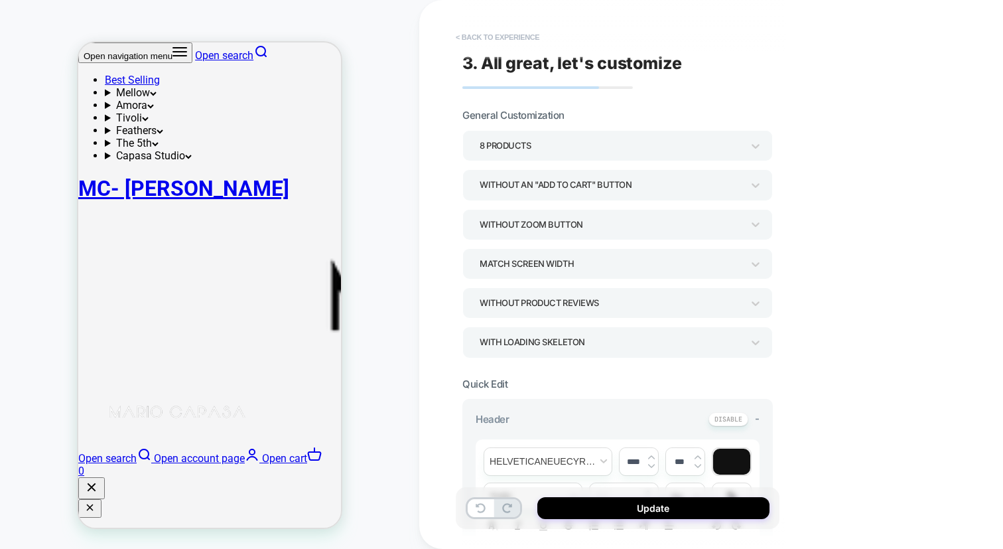
click at [502, 38] on button "< Back to experience" at bounding box center [497, 37] width 97 height 21
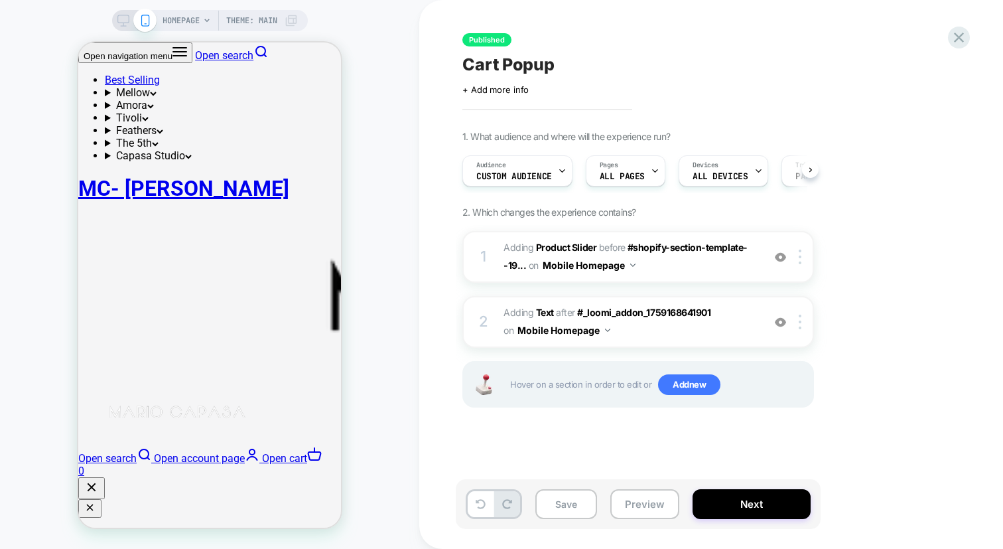
scroll to position [0, 1]
click at [744, 317] on span "#_loomi_addon_1759168766583 Adding Text AFTER #_loomi_addon_1759168641901 #_loo…" at bounding box center [630, 322] width 253 height 36
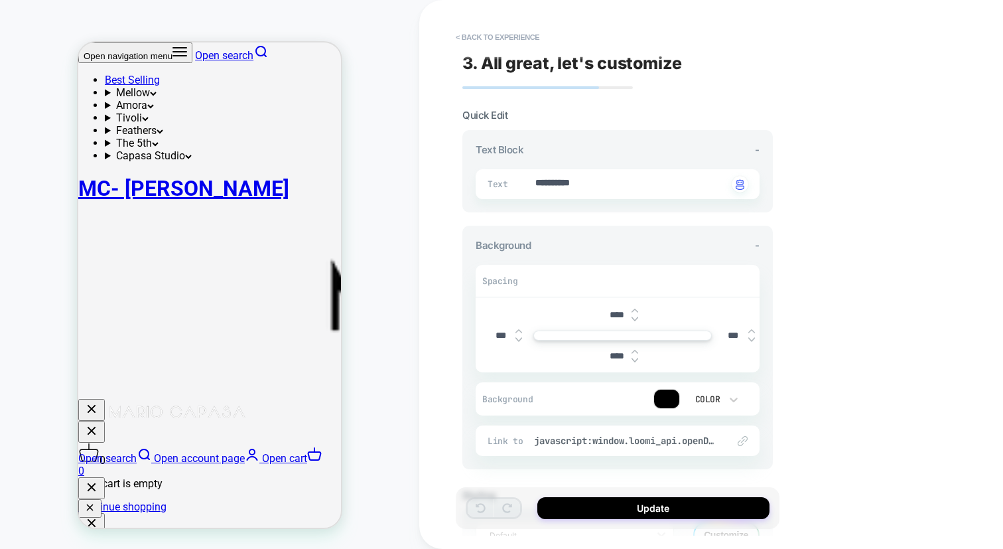
scroll to position [417, 0]
click at [483, 34] on button "< Back to experience" at bounding box center [497, 37] width 97 height 21
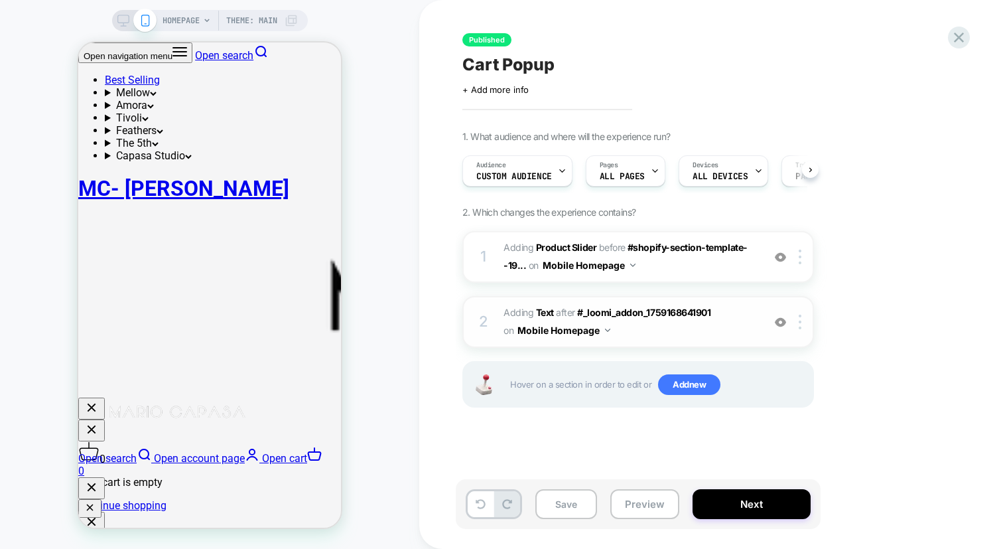
scroll to position [0, 1]
click at [802, 328] on div at bounding box center [802, 321] width 22 height 15
click at [803, 318] on div at bounding box center [802, 321] width 22 height 15
click at [701, 334] on span "#_loomi_addon_1759168766583 Adding Text AFTER #_loomi_addon_1759168641901 #_loo…" at bounding box center [630, 322] width 253 height 36
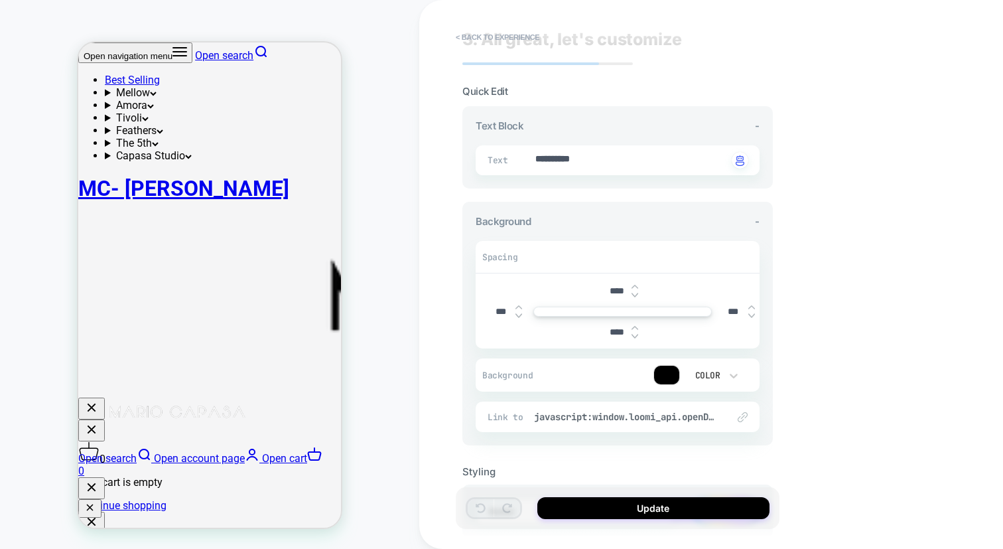
scroll to position [96, 0]
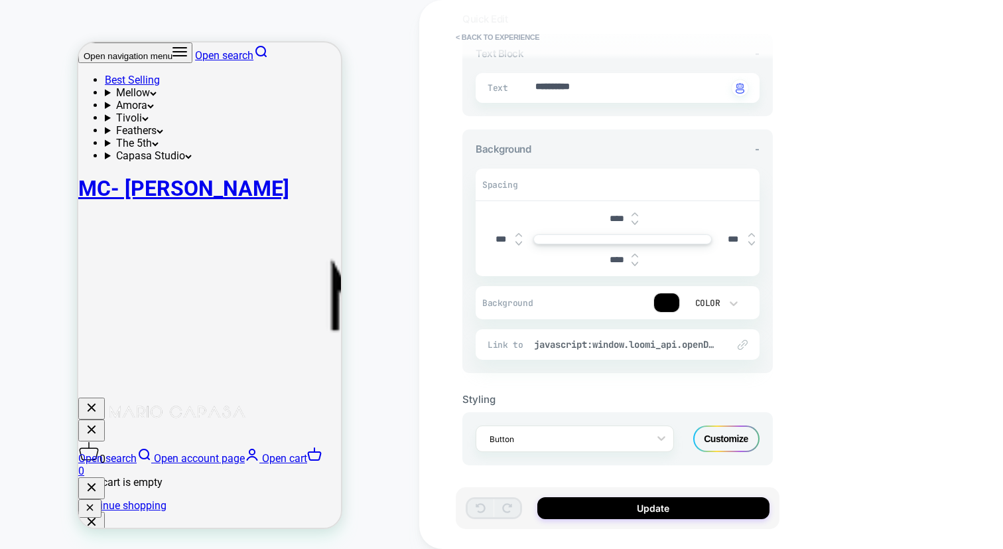
click at [720, 442] on div "Customize" at bounding box center [726, 438] width 66 height 27
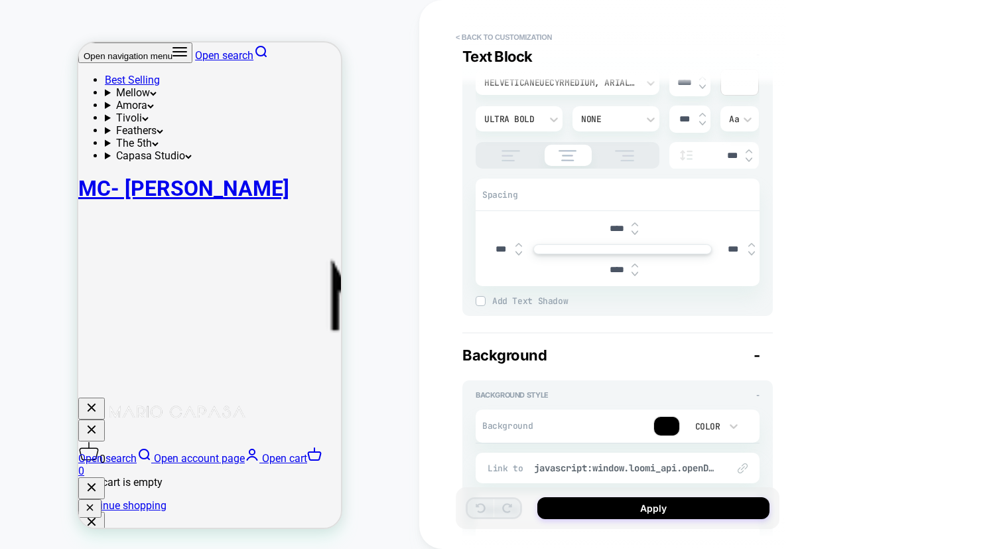
scroll to position [0, 0]
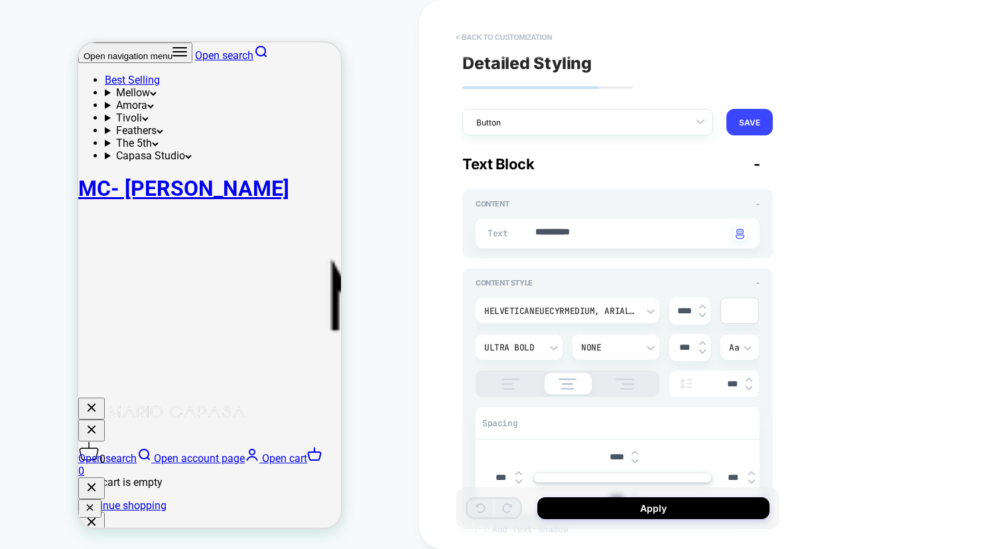
click at [518, 33] on button "< Back to customization" at bounding box center [503, 37] width 109 height 21
type textarea "*"
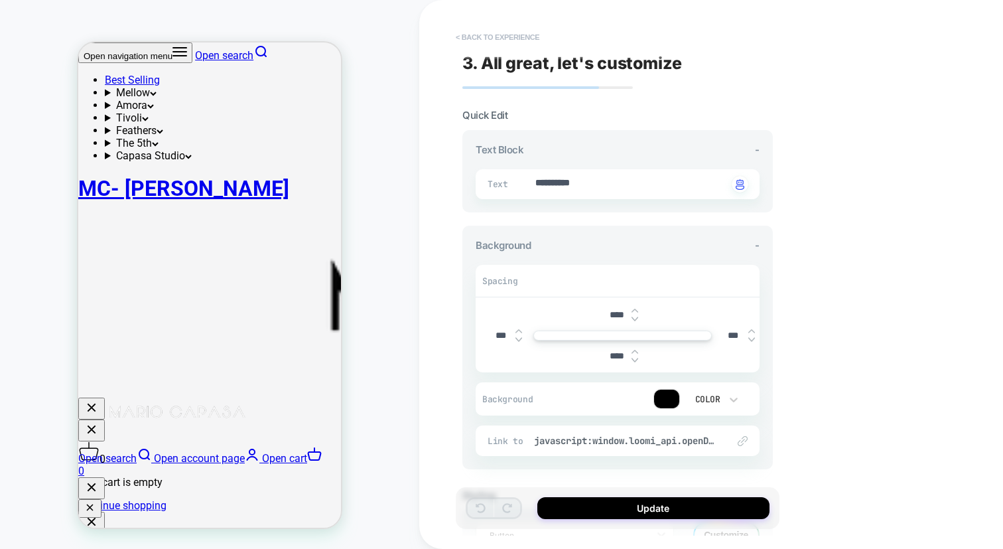
click at [511, 35] on button "< Back to experience" at bounding box center [497, 37] width 97 height 21
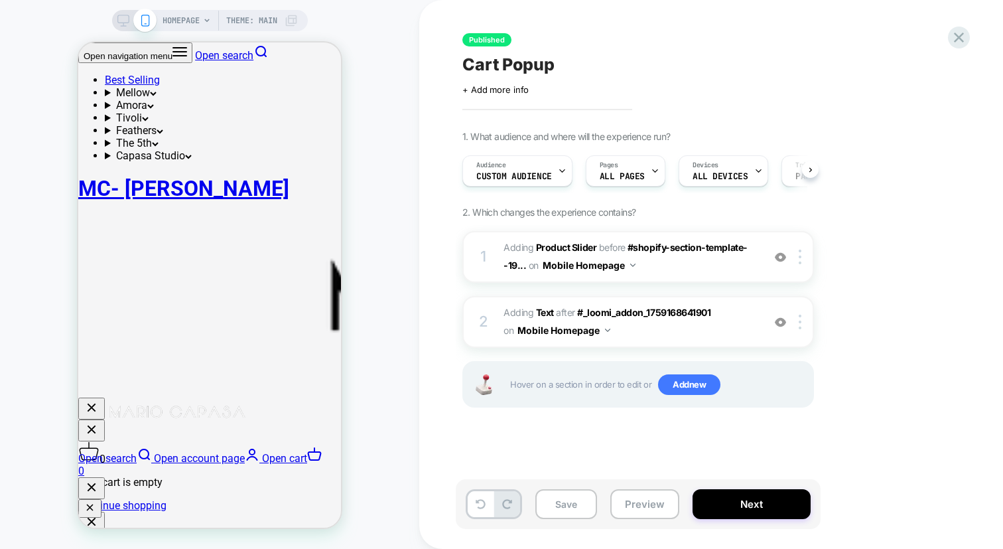
scroll to position [0, 1]
click at [708, 280] on div "1 #_loomi_addon_1759168641901 Adding Product Slider BEFORE #shopify-section-tem…" at bounding box center [638, 257] width 352 height 52
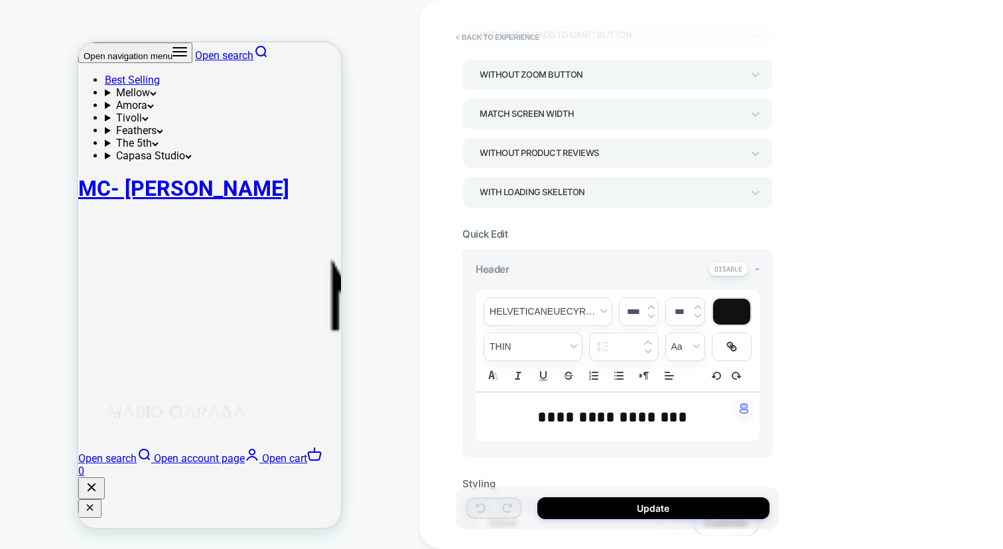
scroll to position [0, 0]
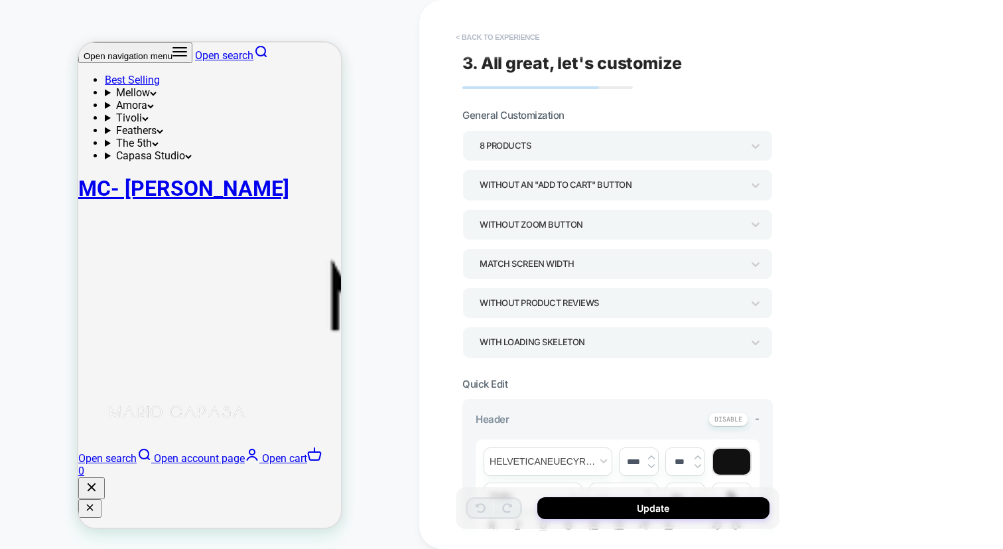
click at [499, 36] on button "< Back to experience" at bounding box center [497, 37] width 97 height 21
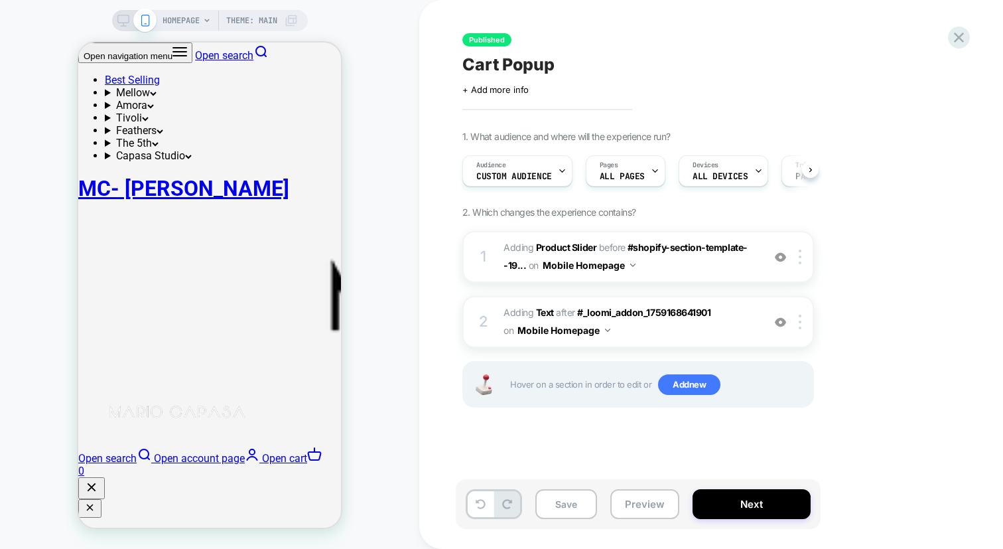
scroll to position [0, 1]
click at [549, 174] on div "Audience Custom Audience" at bounding box center [513, 171] width 102 height 30
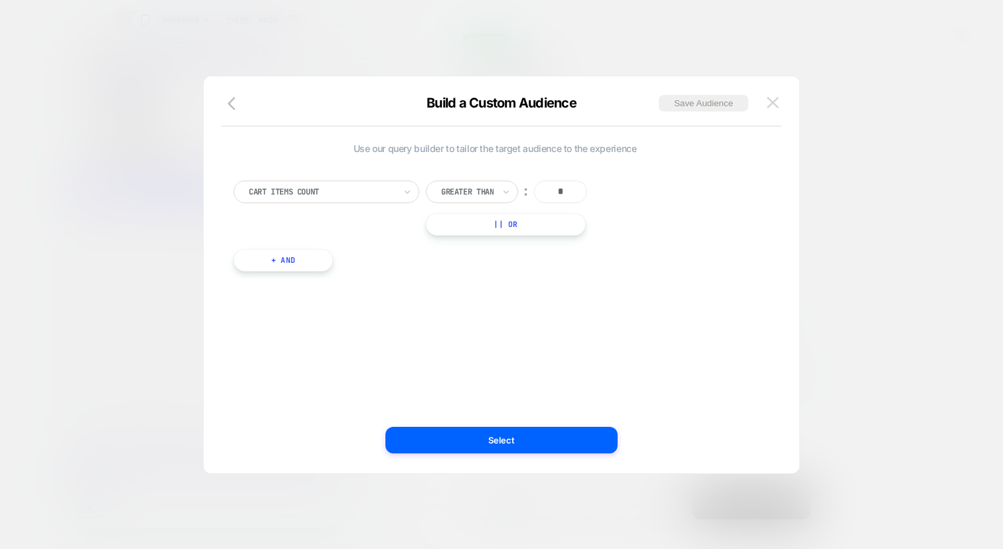
click at [774, 97] on img at bounding box center [773, 102] width 12 height 11
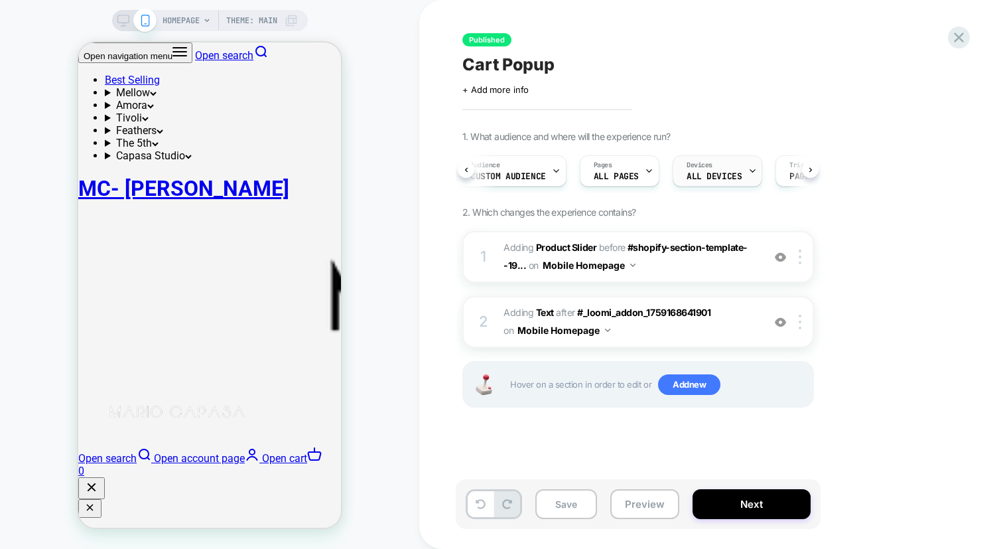
scroll to position [0, 0]
click at [741, 180] on span "ALL DEVICES" at bounding box center [720, 176] width 55 height 9
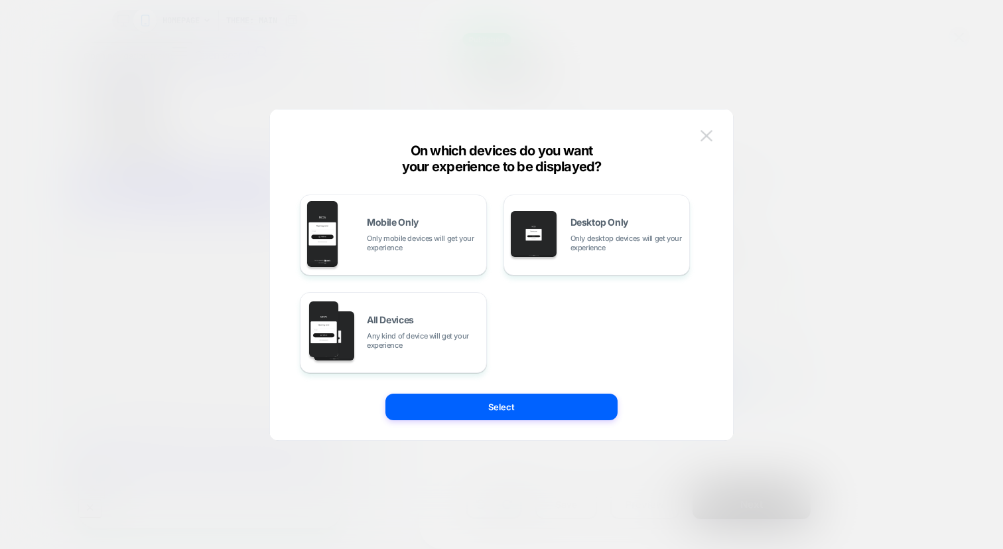
click at [702, 127] on button at bounding box center [707, 136] width 20 height 20
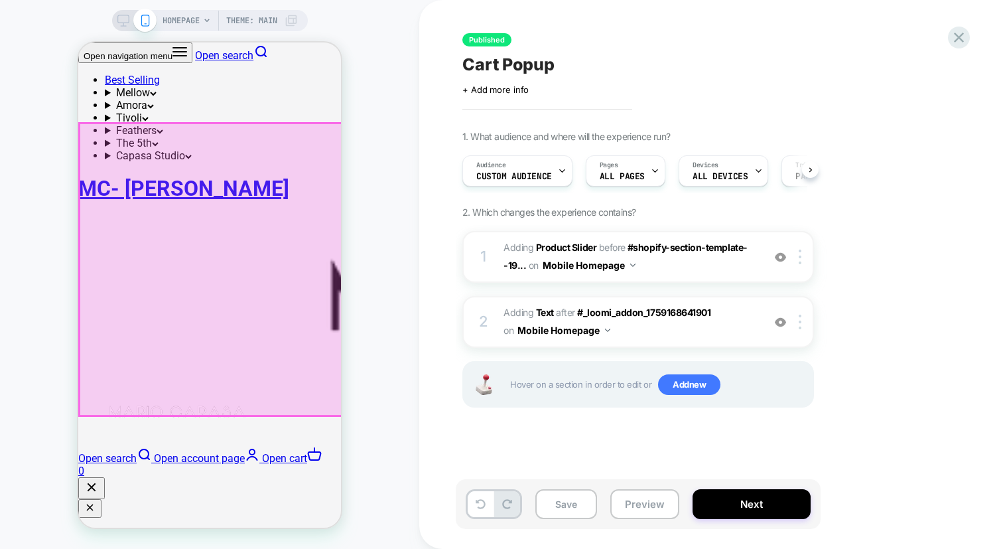
scroll to position [287, 0]
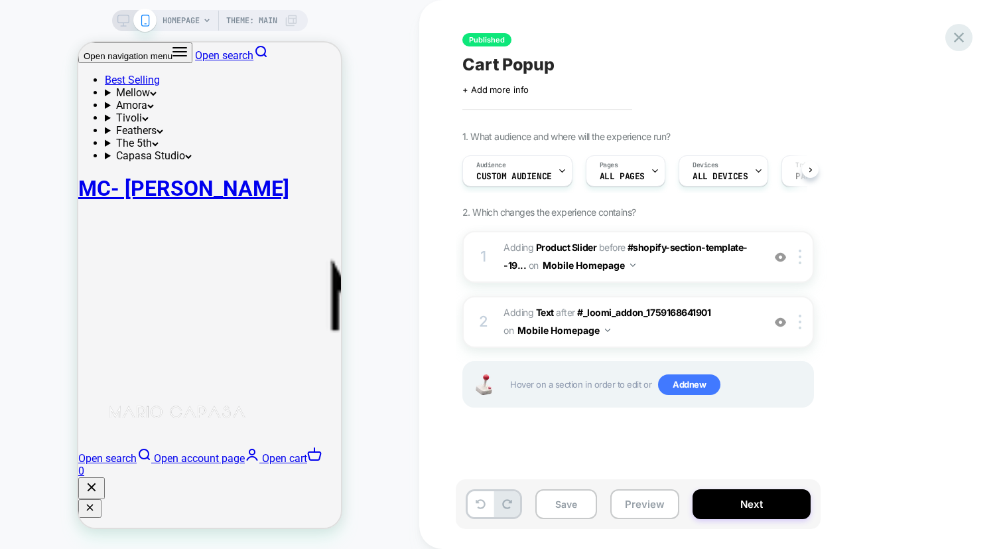
click at [955, 34] on icon at bounding box center [959, 38] width 18 height 18
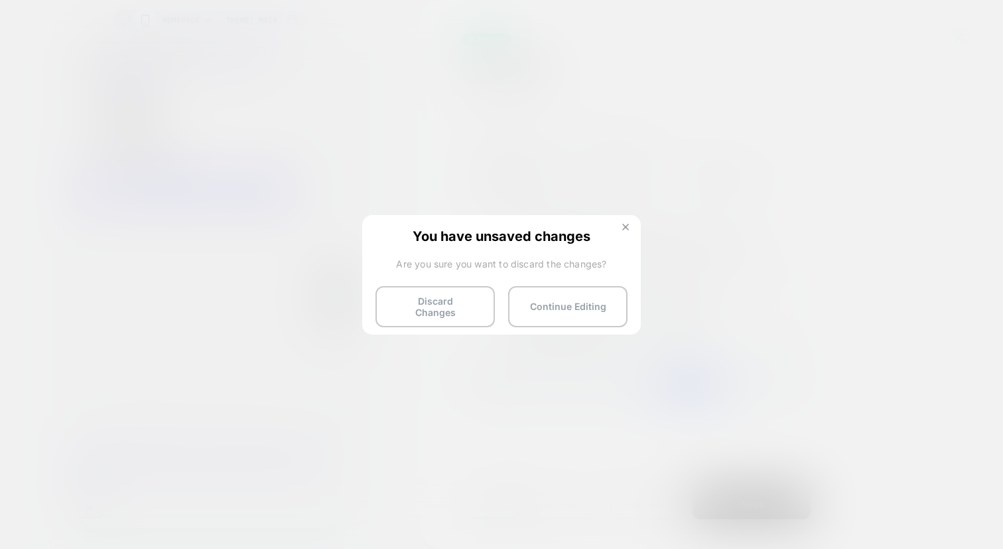
click at [628, 225] on img at bounding box center [625, 227] width 7 height 7
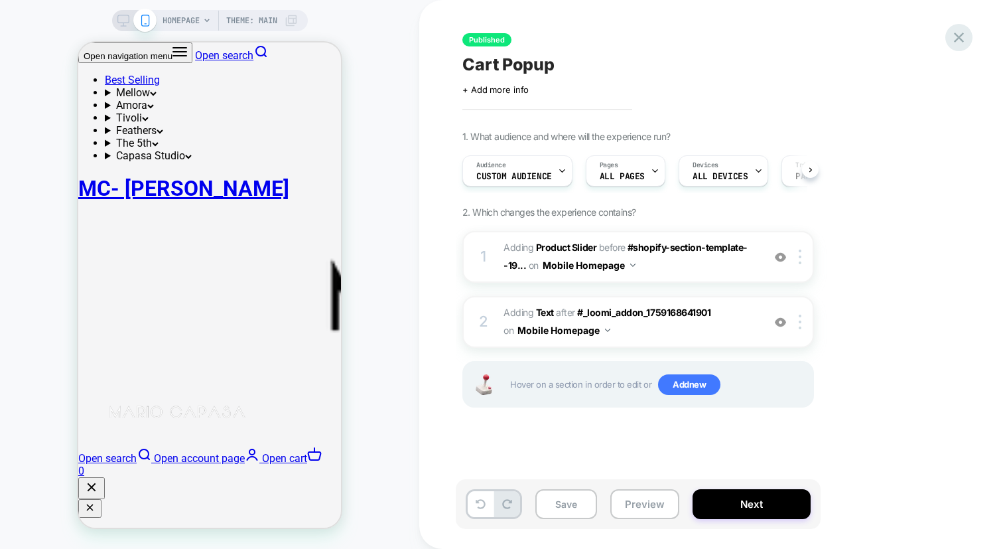
click at [959, 34] on icon at bounding box center [959, 38] width 18 height 18
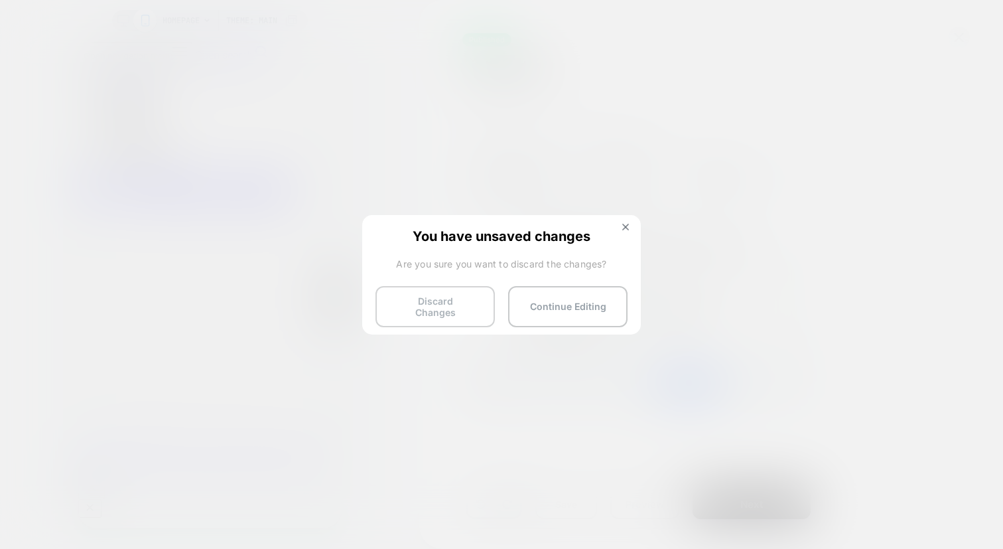
click at [438, 295] on button "Discard Changes" at bounding box center [434, 306] width 119 height 41
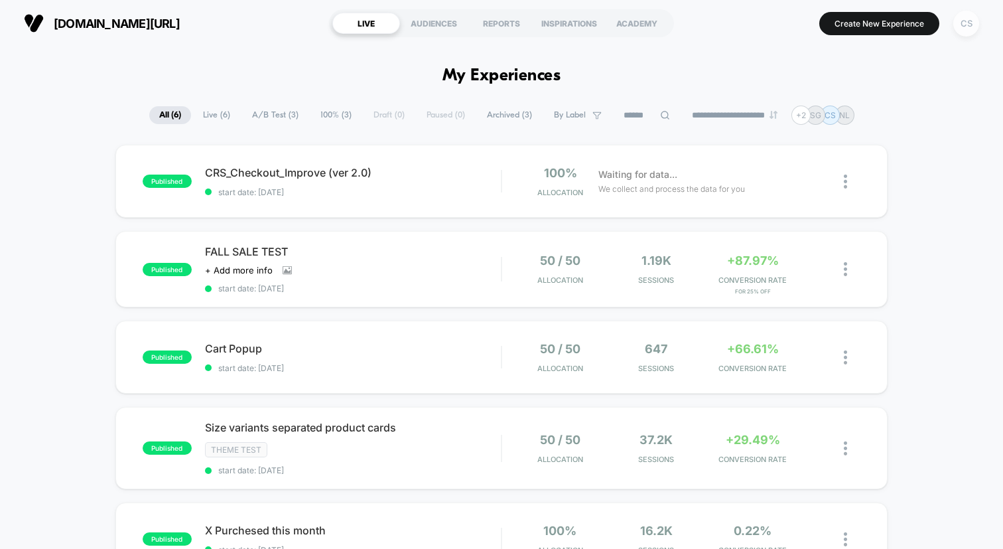
click at [963, 30] on div "CS" at bounding box center [966, 24] width 26 height 26
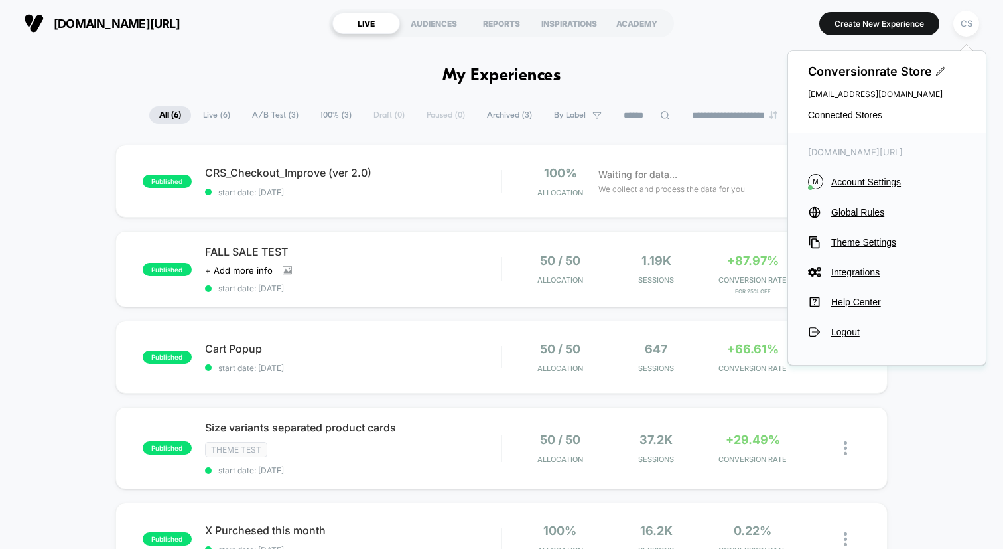
click at [974, 52] on div "Conversionrate Store [EMAIL_ADDRESS][DOMAIN_NAME] Connected Stores" at bounding box center [887, 92] width 198 height 82
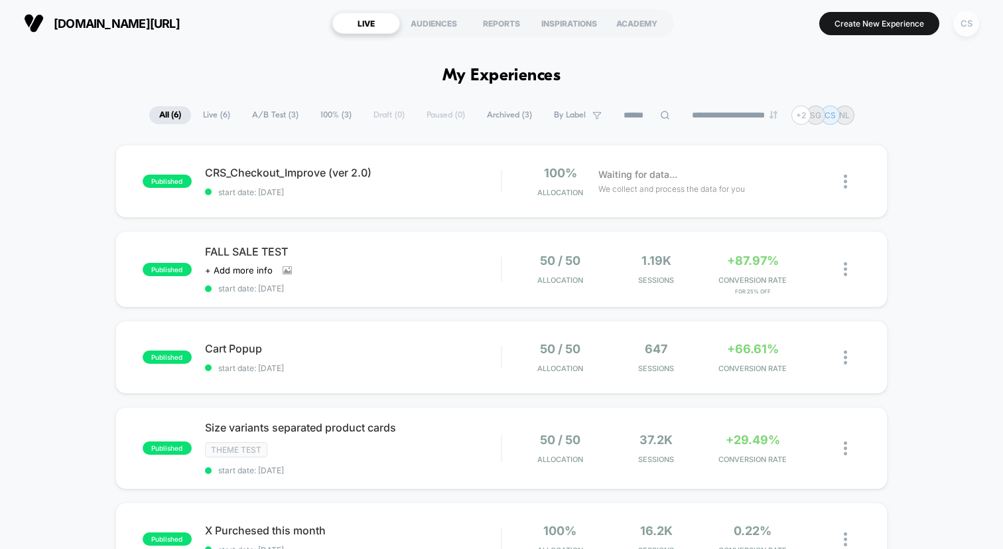
click at [959, 22] on div "CS" at bounding box center [966, 24] width 26 height 26
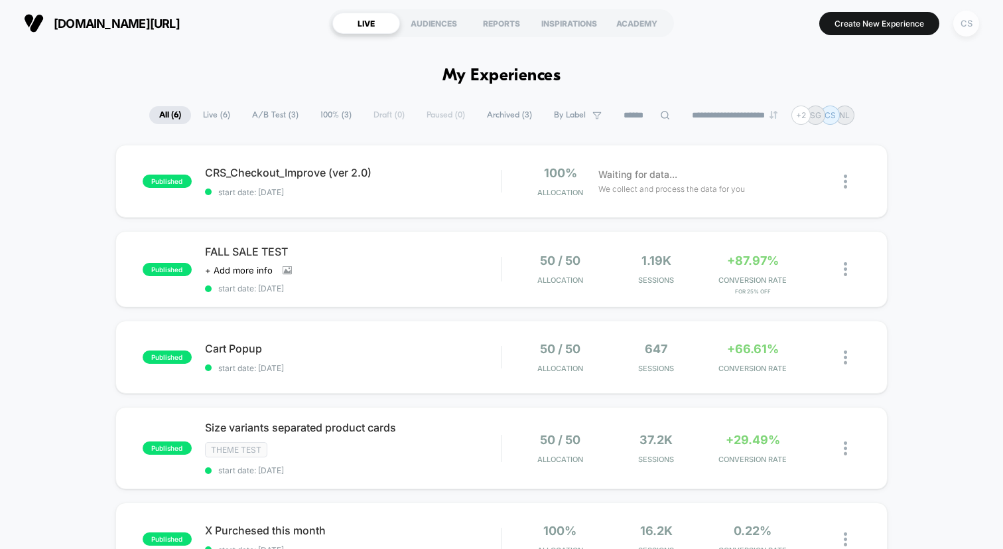
click at [969, 30] on div "CS" at bounding box center [966, 24] width 26 height 26
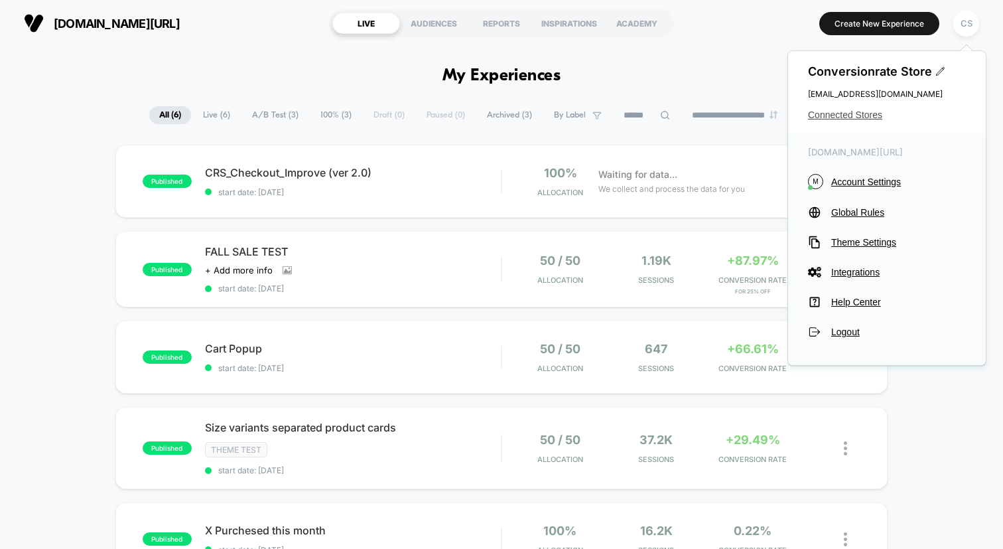
click at [853, 117] on span "Connected Stores" at bounding box center [887, 114] width 158 height 11
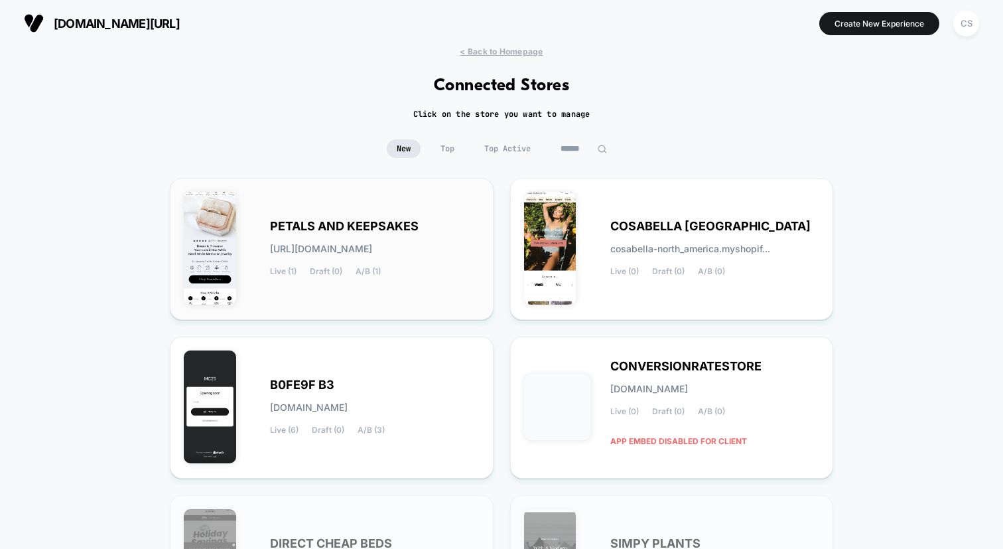
click at [403, 275] on div "PETALS AND KEEPSAKES [URL][DOMAIN_NAME] Live (1) Draft (0) A/B (1)" at bounding box center [332, 249] width 296 height 114
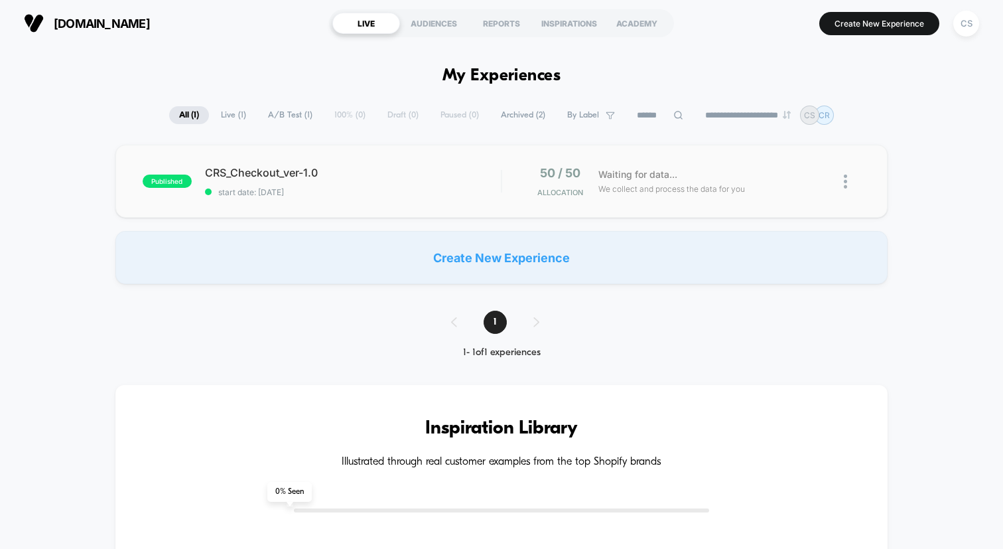
click at [626, 199] on div "published CRS_Checkout_ver-1.0 start date: [DATE] 50 / 50 Allocation Waiting fo…" at bounding box center [501, 181] width 772 height 73
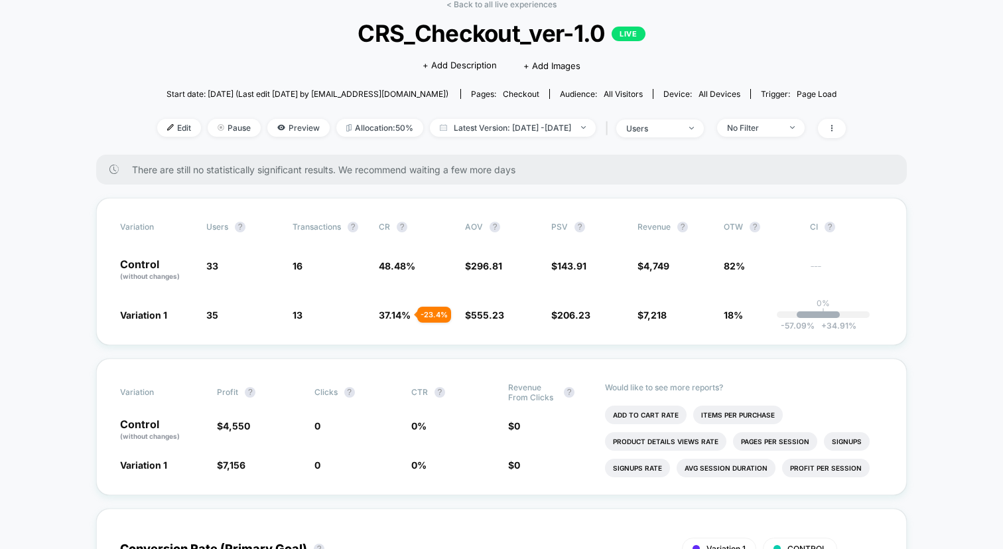
scroll to position [71, 0]
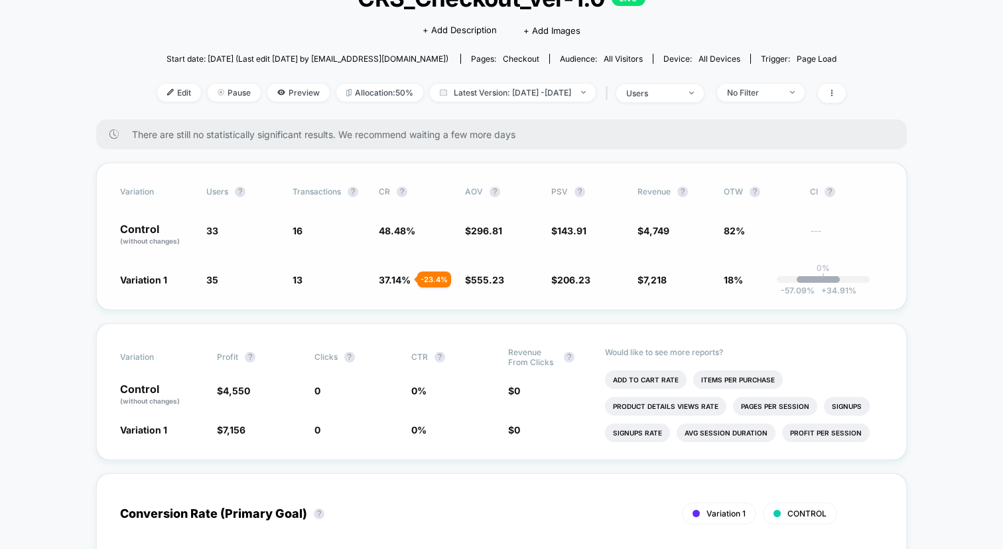
scroll to position [0, 0]
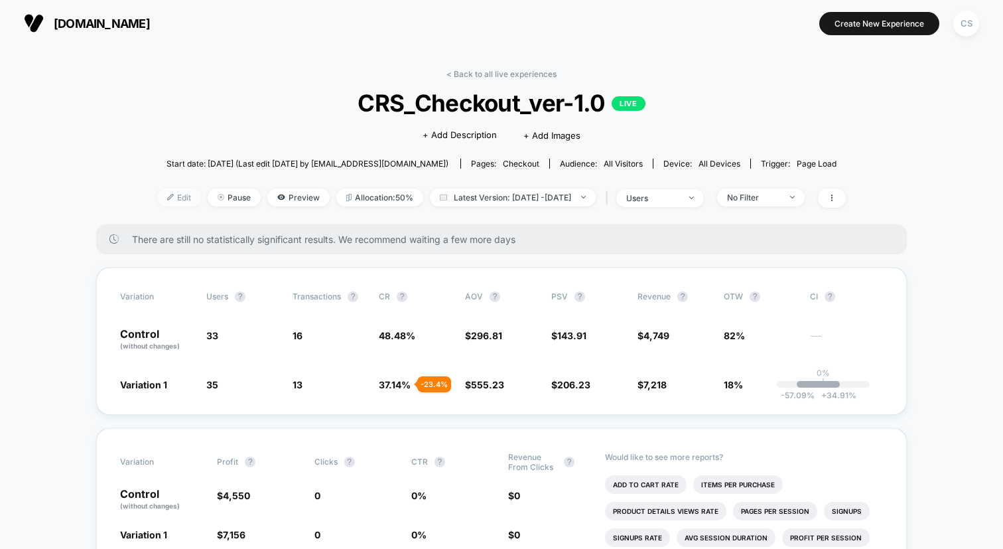
click at [165, 196] on span "Edit" at bounding box center [179, 197] width 44 height 18
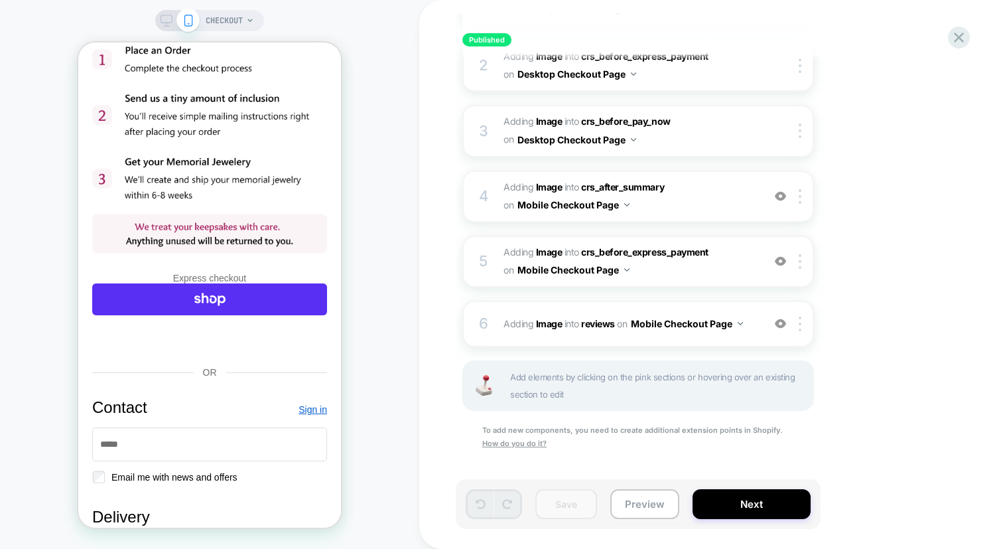
scroll to position [421, 0]
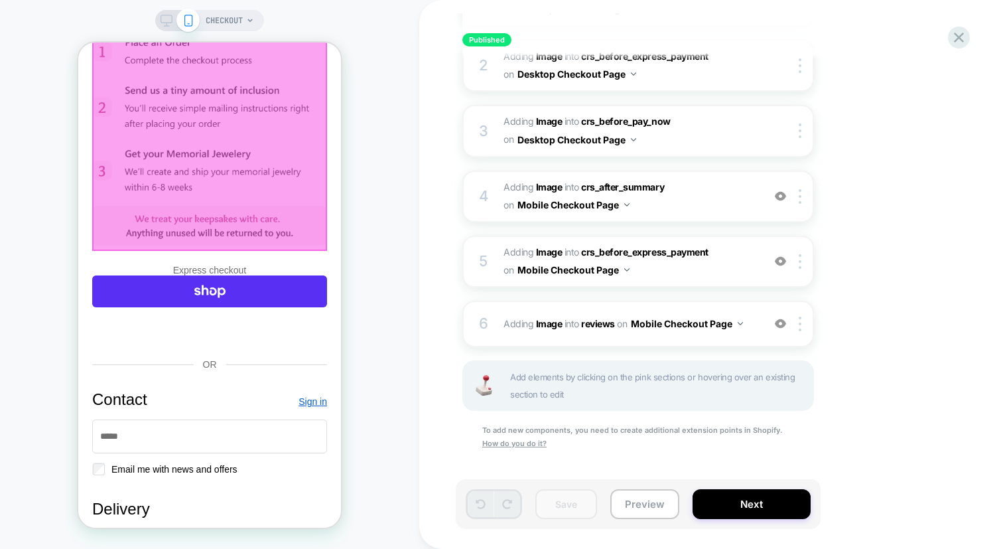
click at [188, 236] on div at bounding box center [209, 138] width 235 height 226
